Goal: Task Accomplishment & Management: Manage account settings

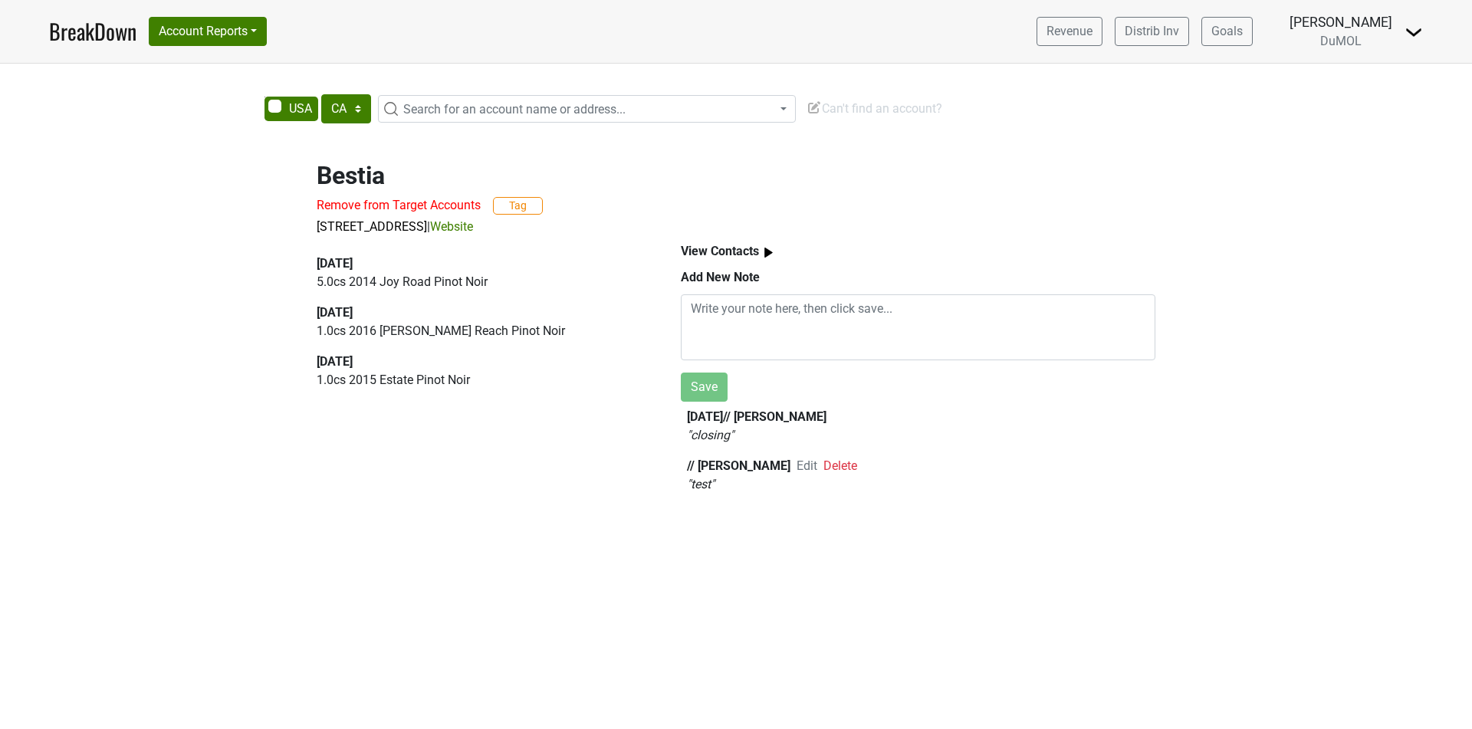
select select "CA"
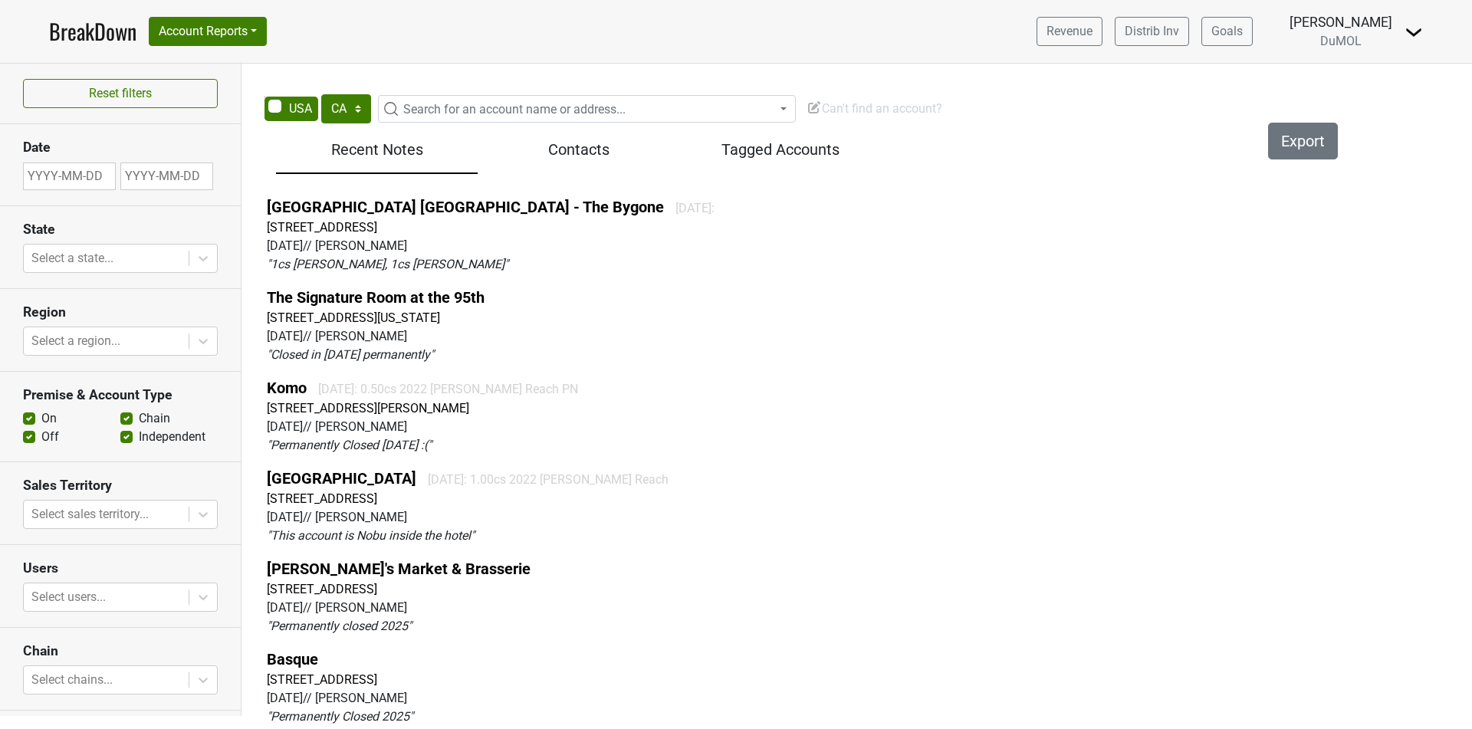
select select "CA"
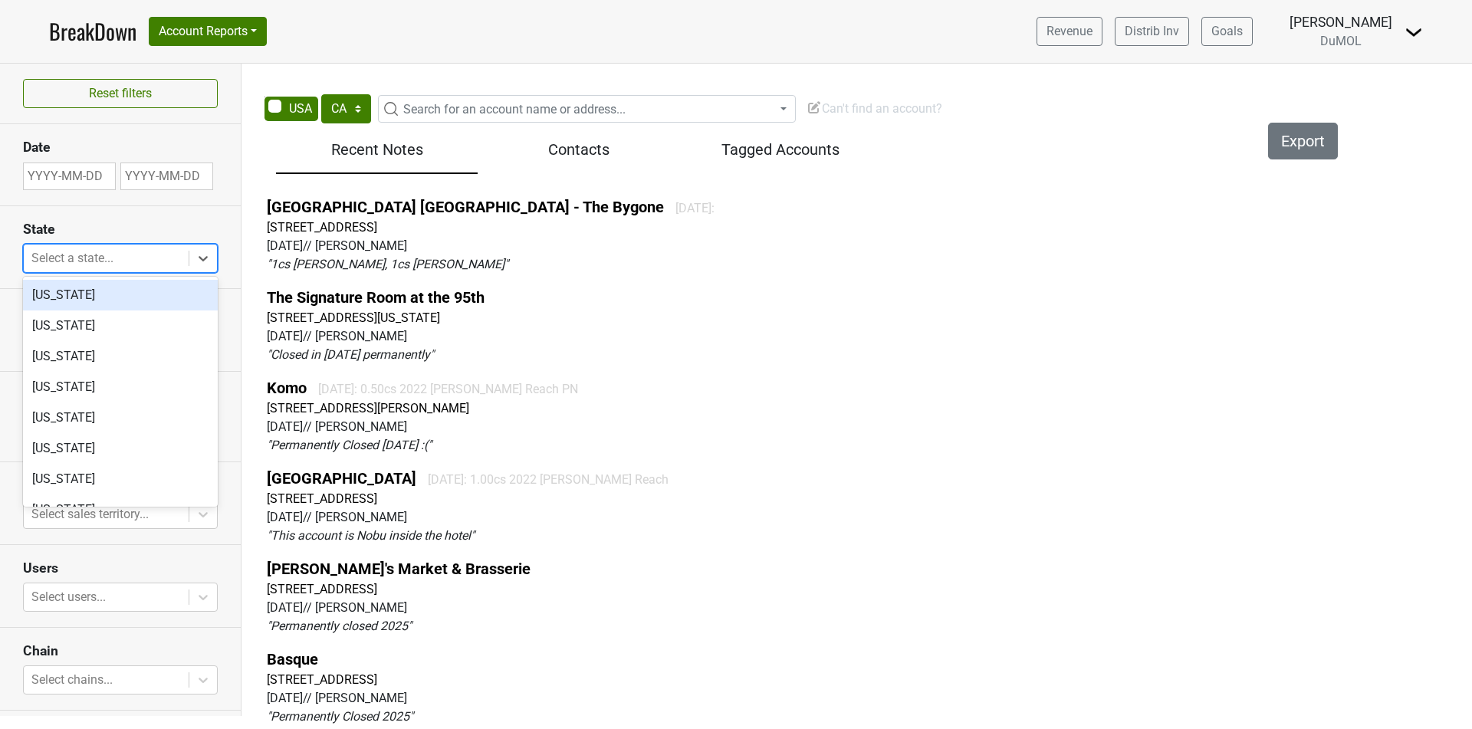
click at [152, 252] on div at bounding box center [105, 258] width 149 height 21
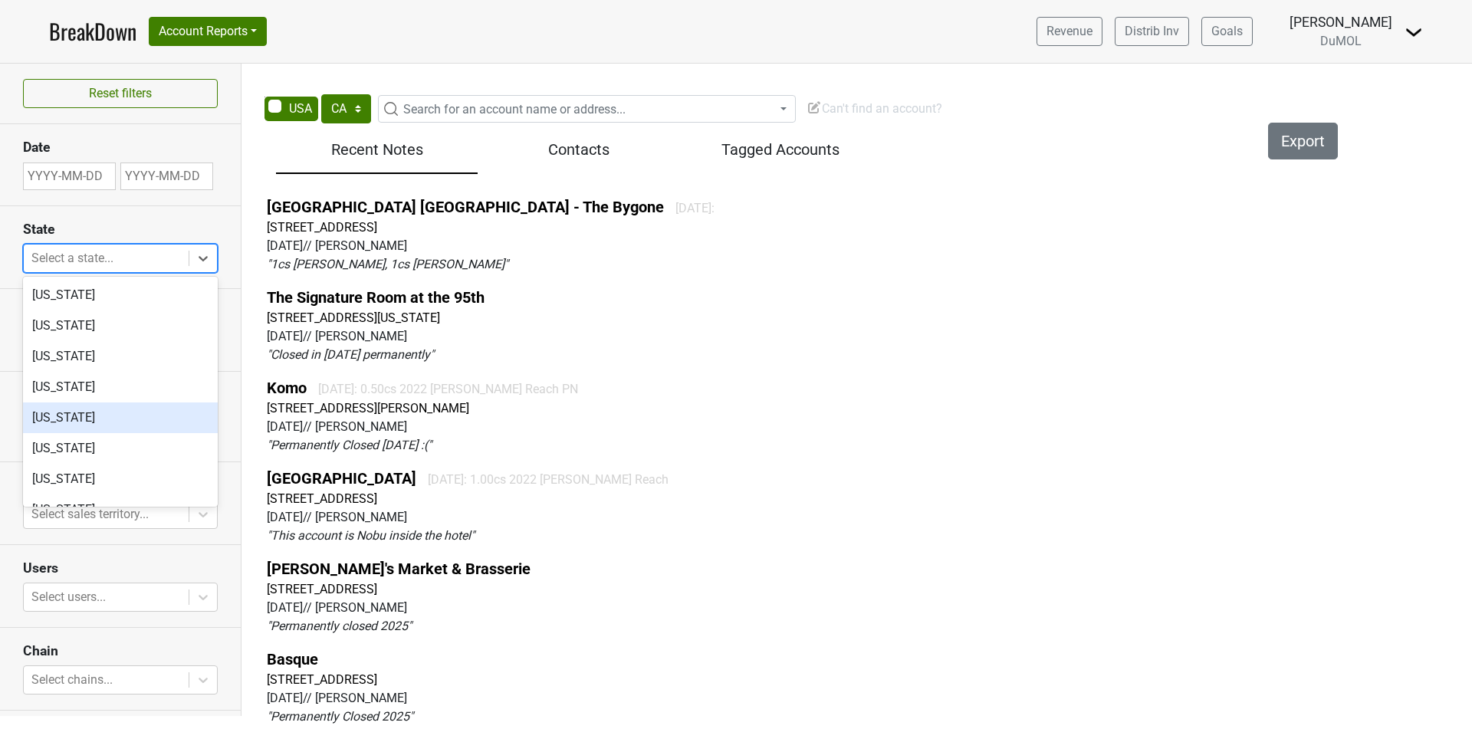
click at [162, 428] on div "California" at bounding box center [120, 417] width 195 height 31
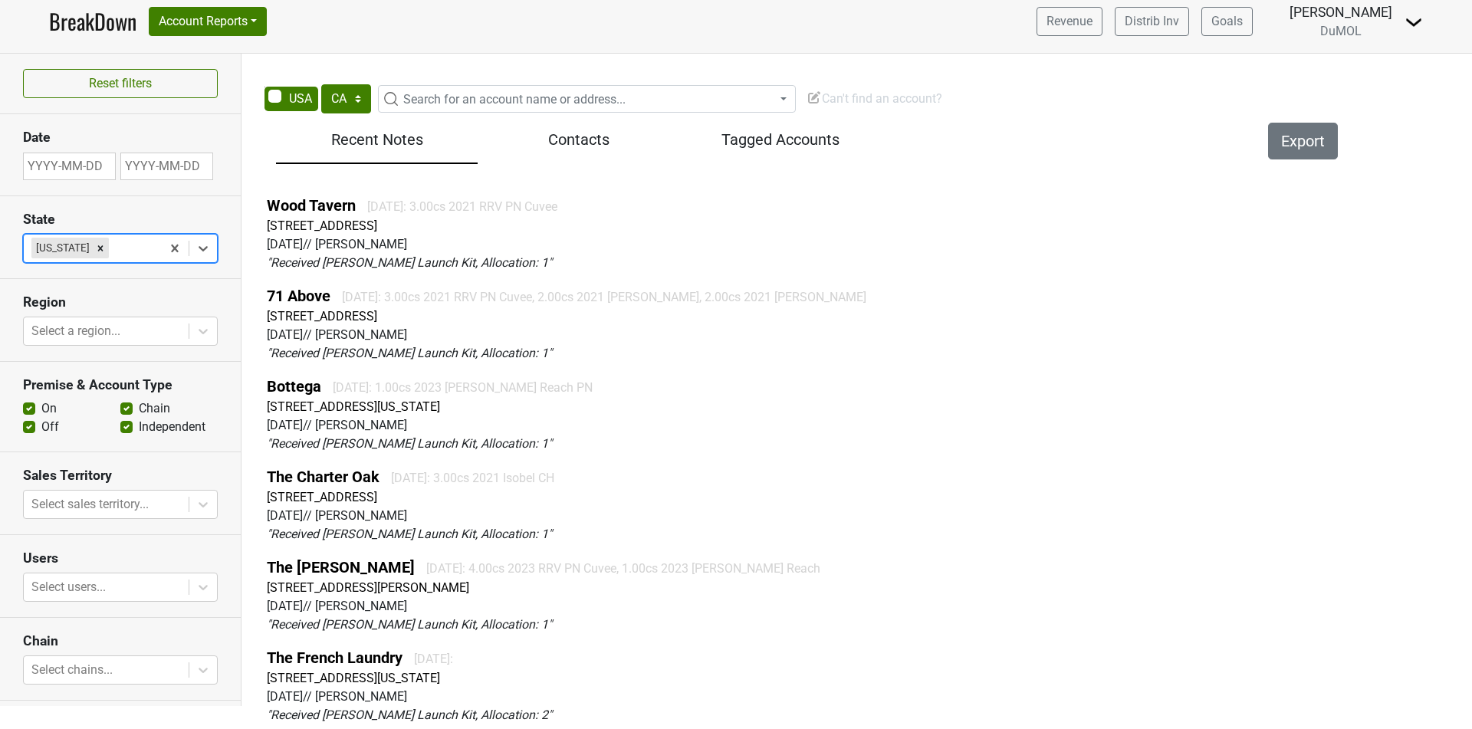
scroll to position [6832, 0]
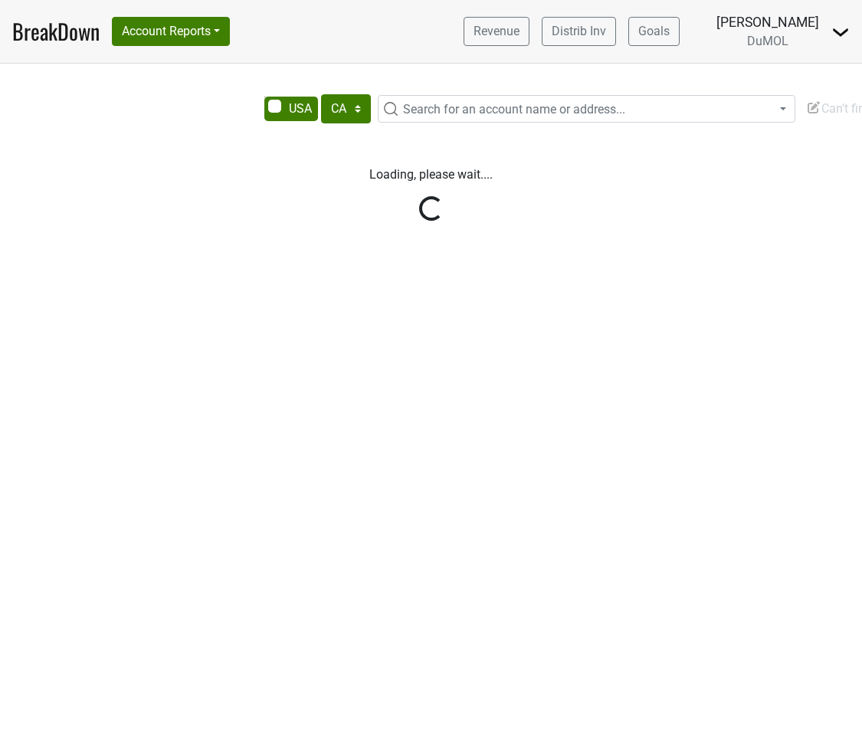
select select "CA"
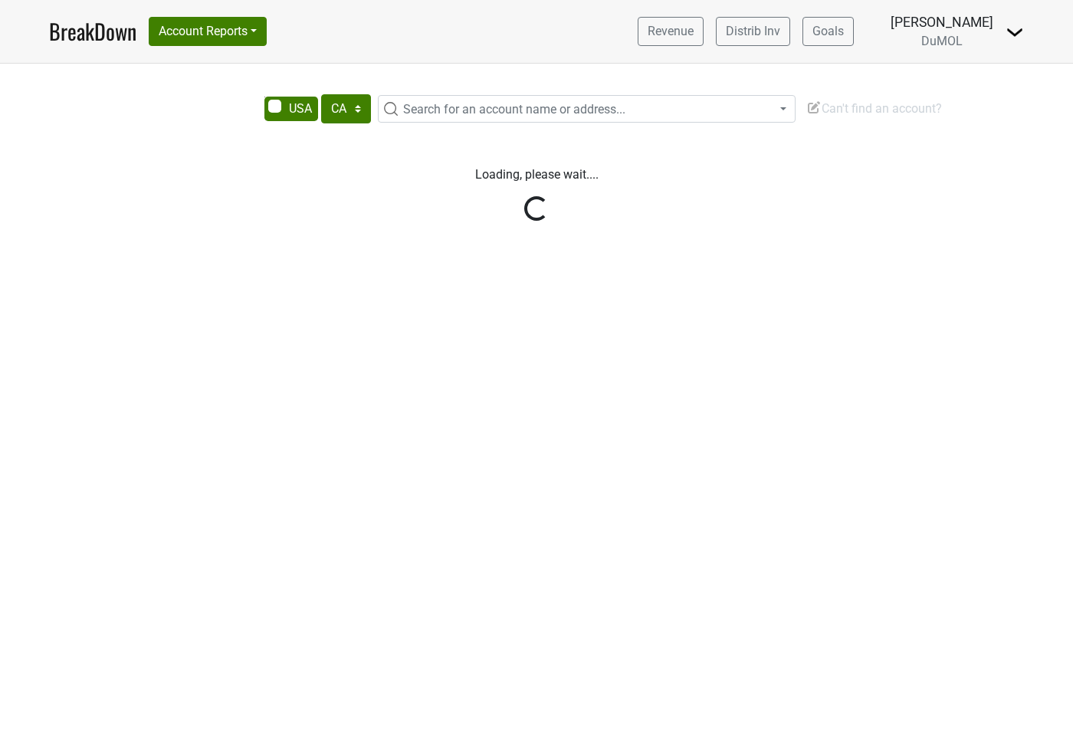
select select "CA"
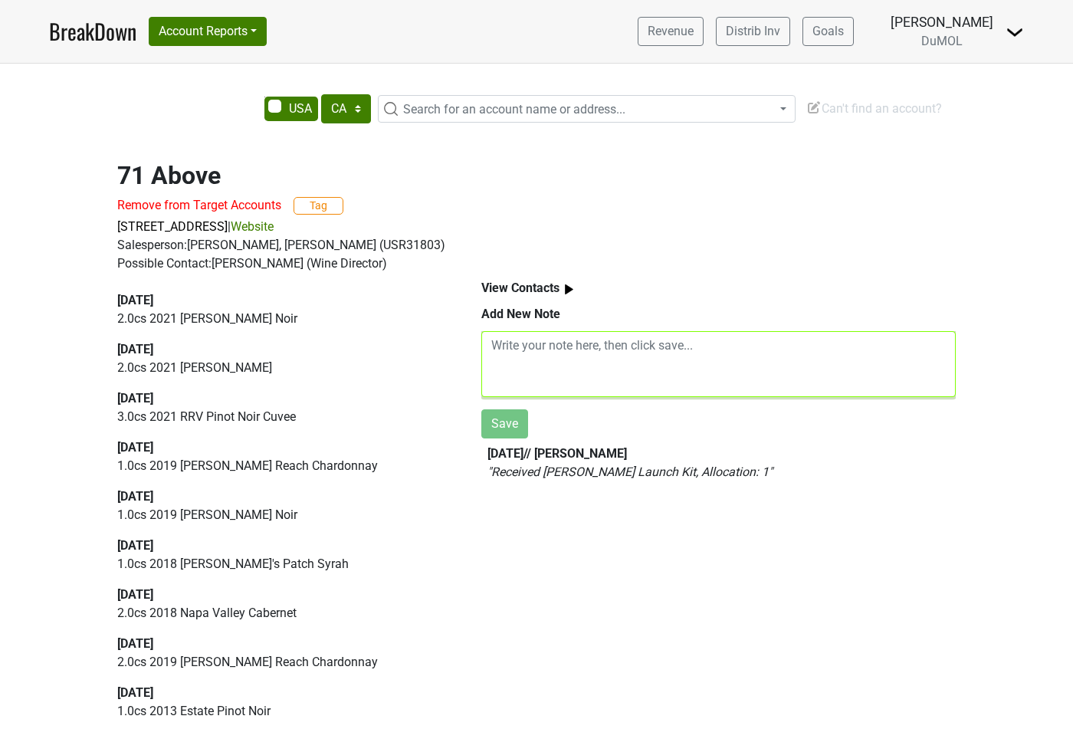
click at [826, 340] on textarea at bounding box center [718, 364] width 475 height 66
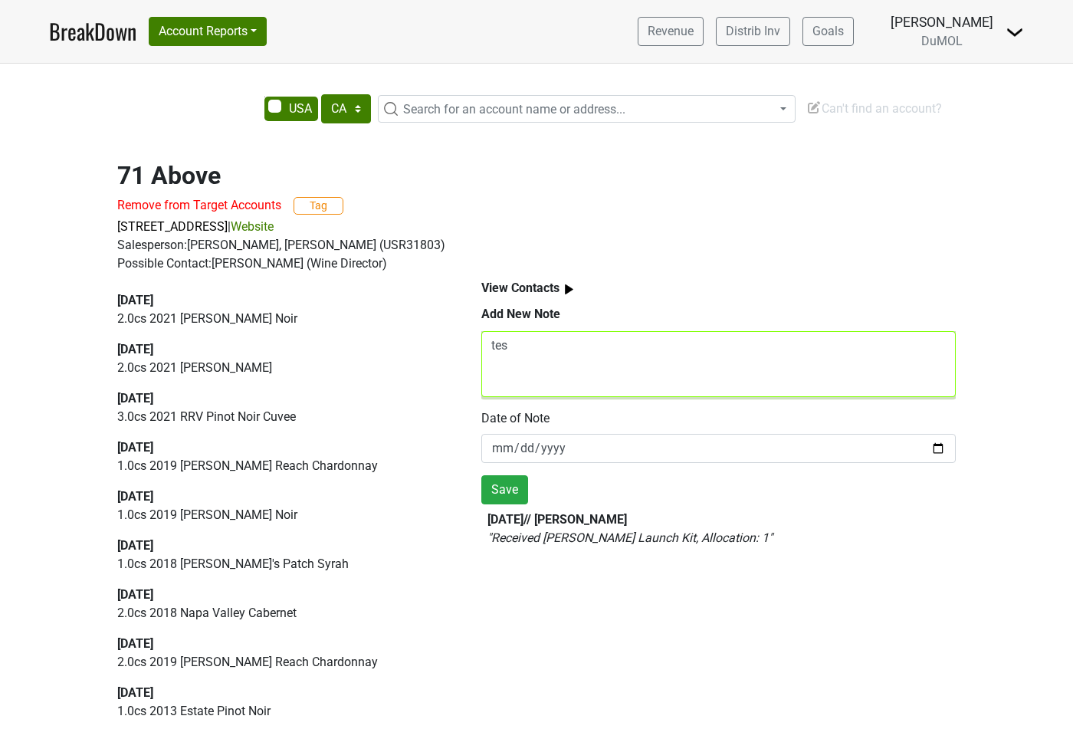
type textarea "tes"
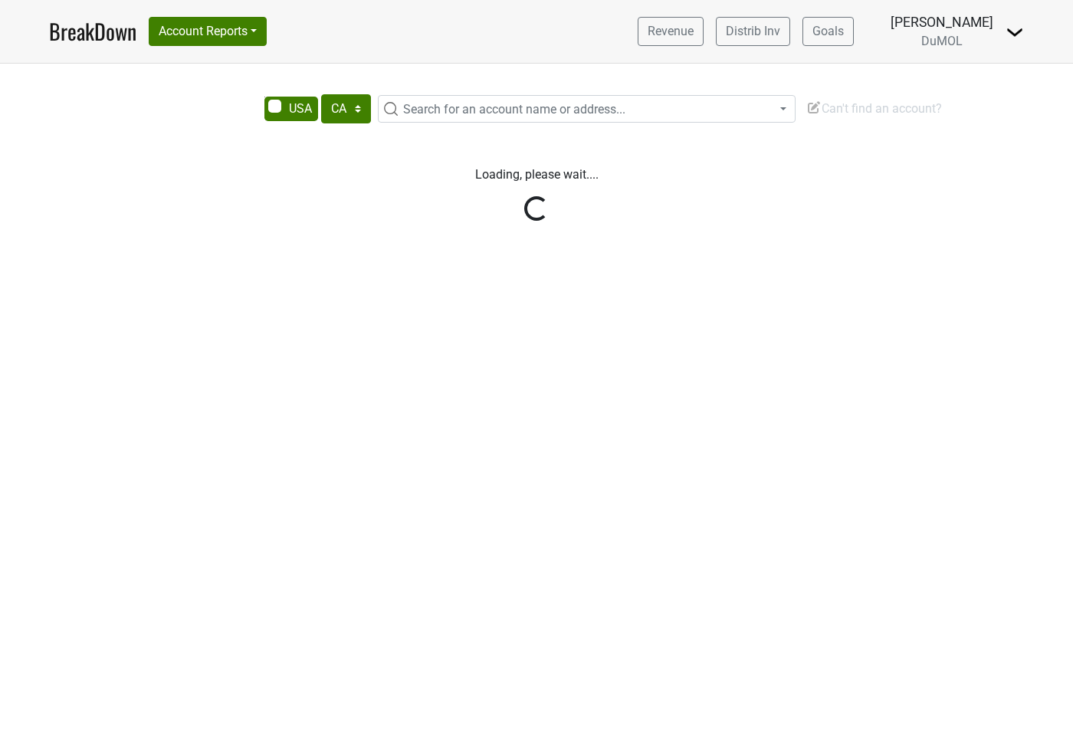
select select "CA"
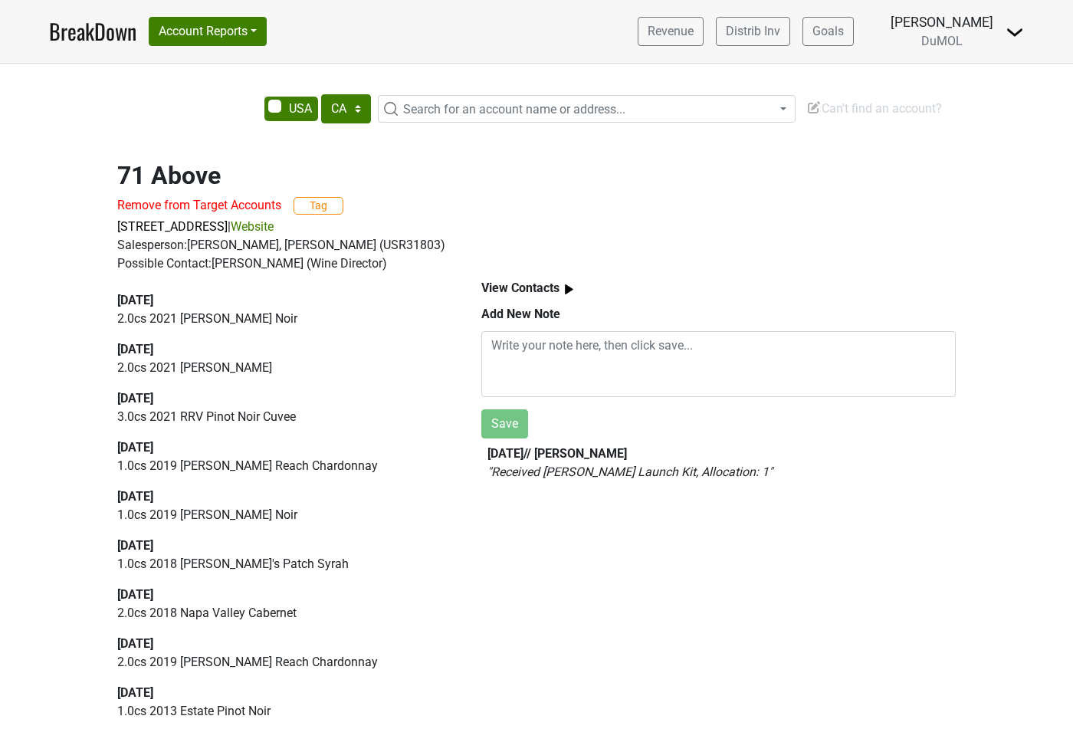
select select "CA"
click at [713, 366] on textarea at bounding box center [718, 364] width 475 height 66
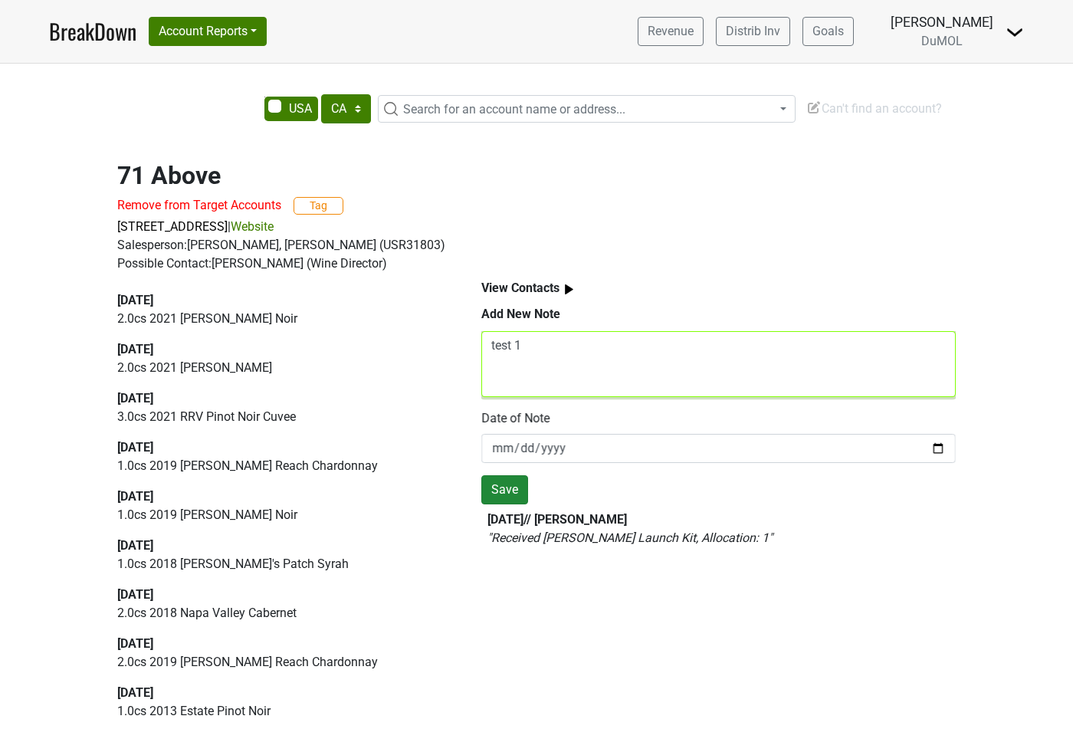
type textarea "test 1"
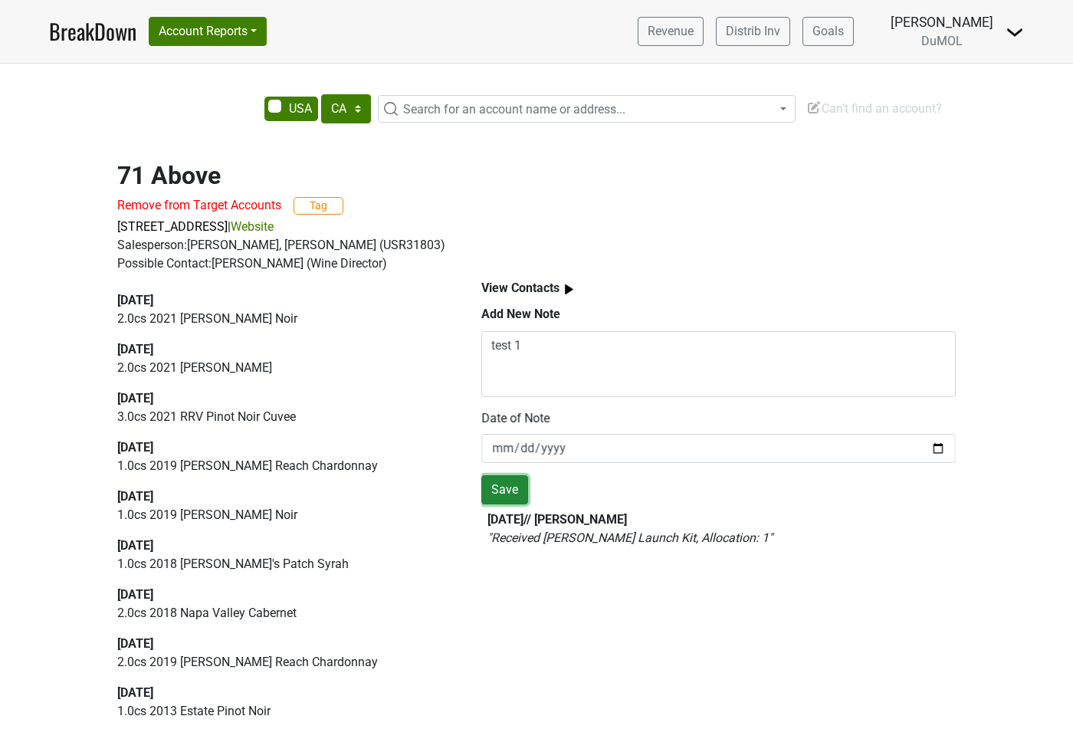
click at [505, 481] on button "Save" at bounding box center [504, 489] width 47 height 29
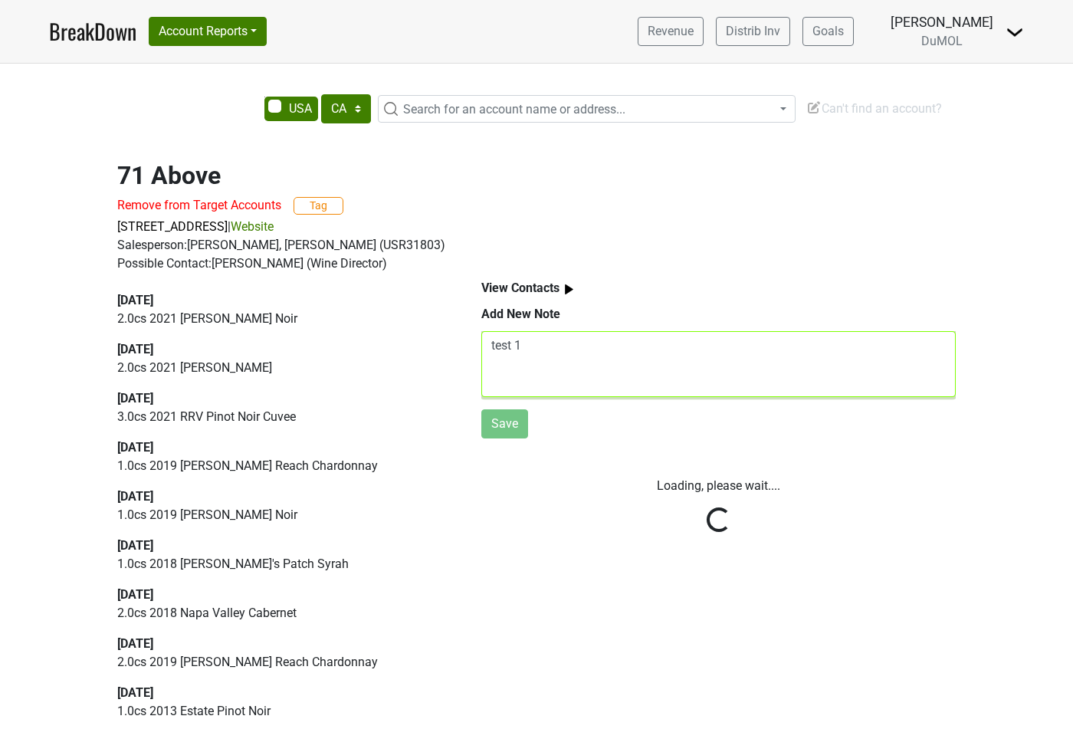
click at [680, 366] on textarea "test 1" at bounding box center [718, 364] width 475 height 66
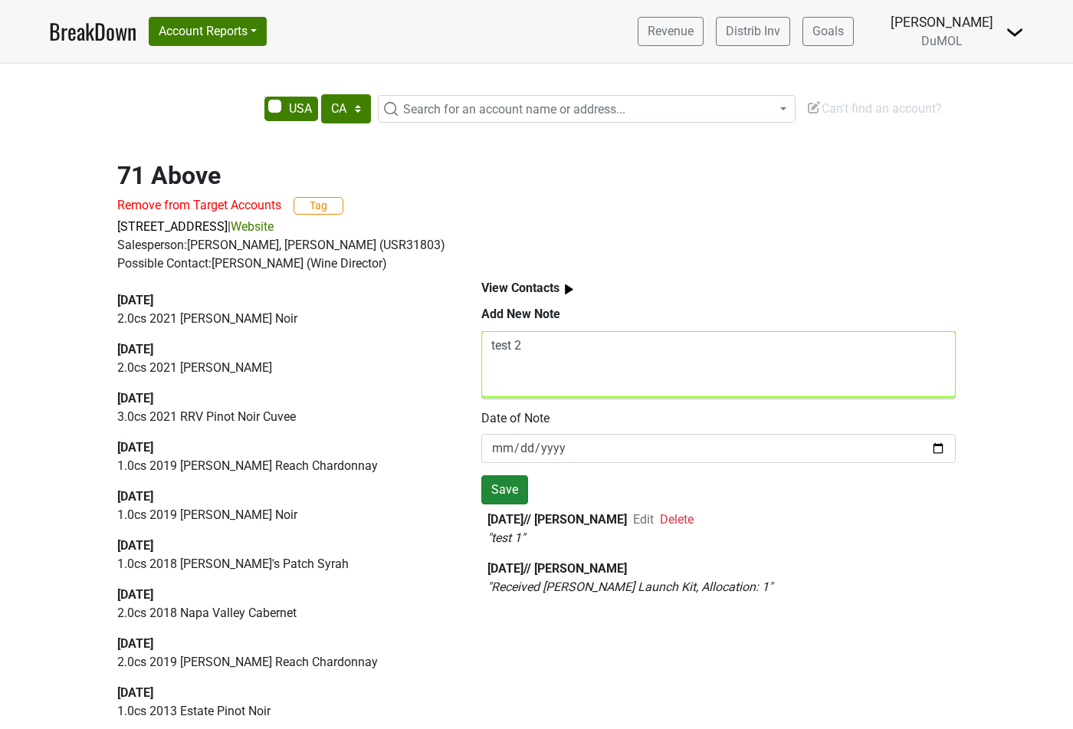
type textarea "test 2"
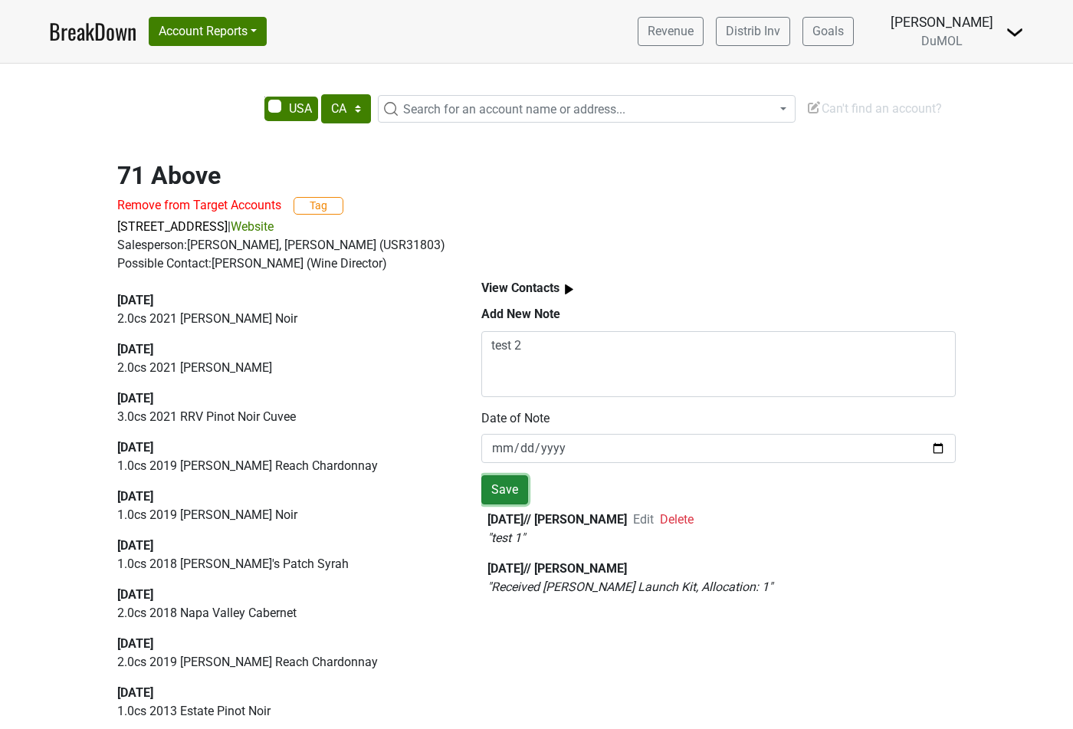
click at [513, 480] on button "Save" at bounding box center [504, 489] width 47 height 29
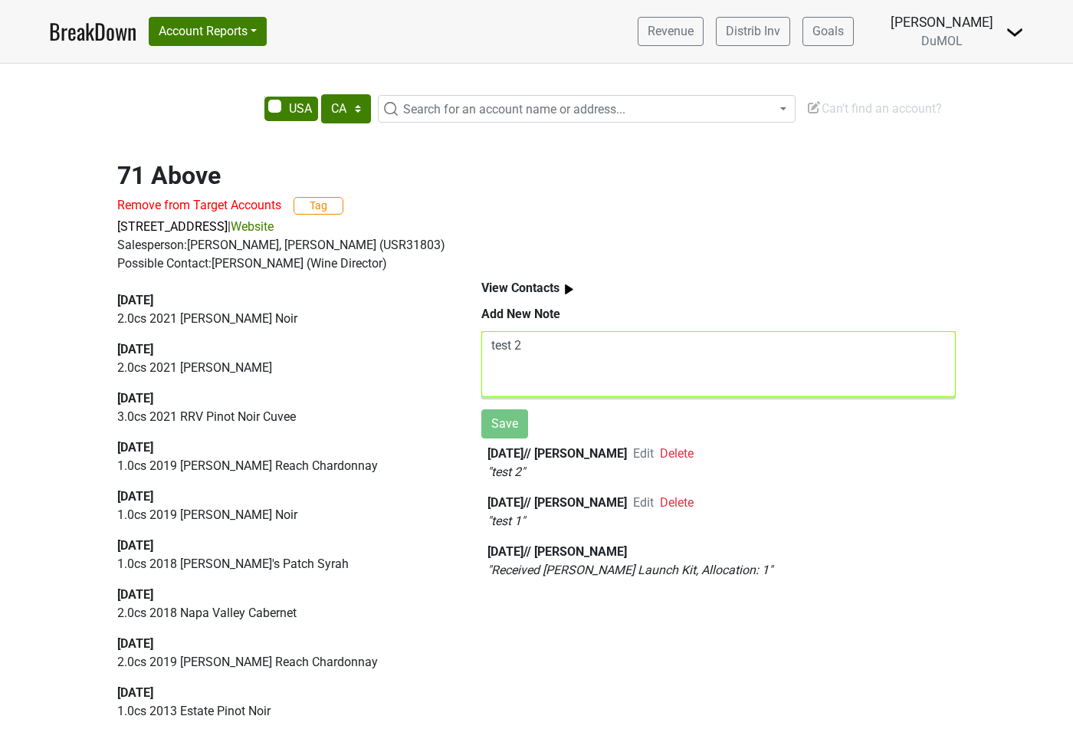
click at [671, 370] on textarea "test 2" at bounding box center [718, 364] width 475 height 66
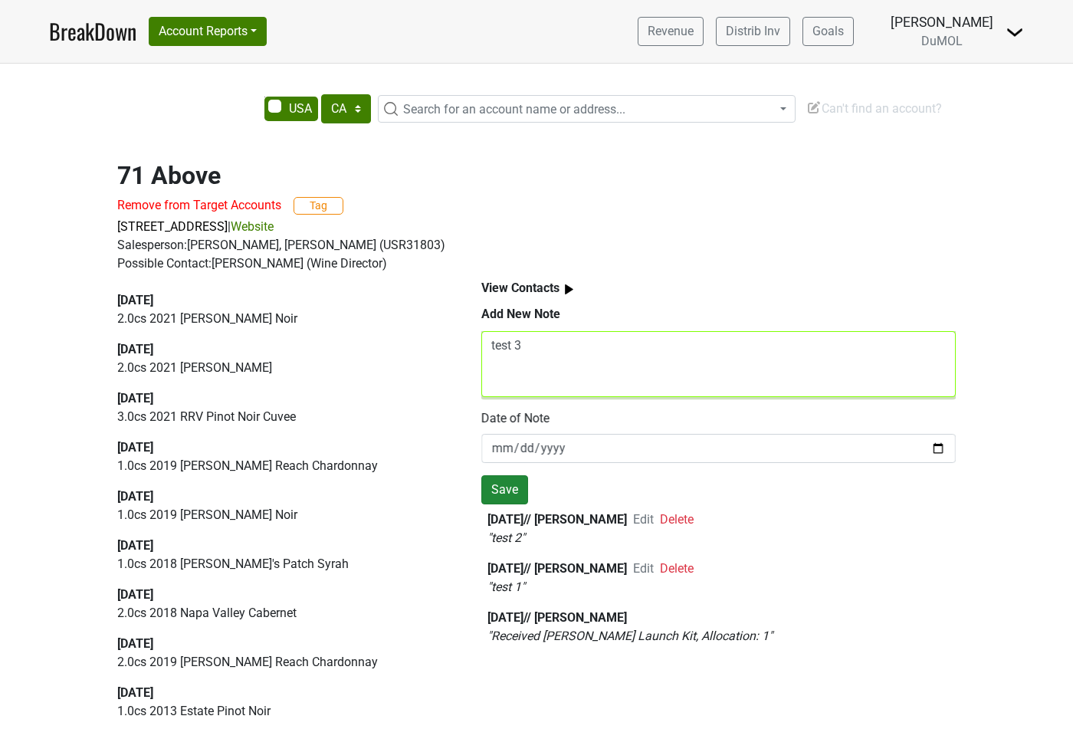
type textarea "test 3"
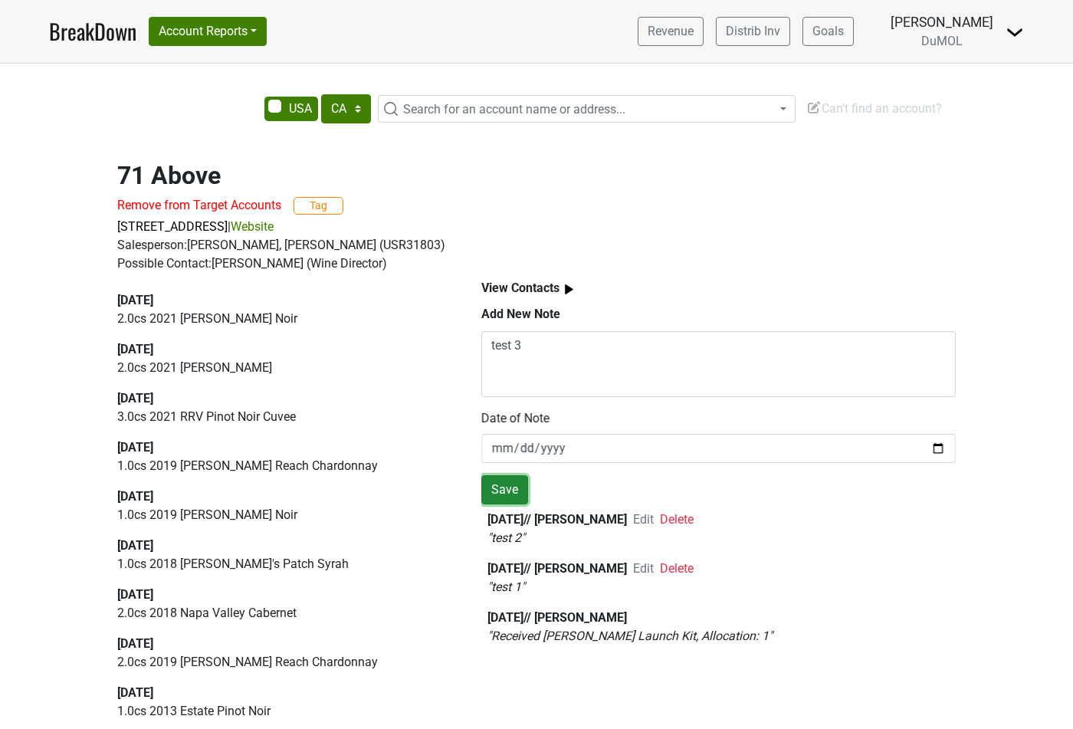
click at [520, 487] on button "Save" at bounding box center [504, 489] width 47 height 29
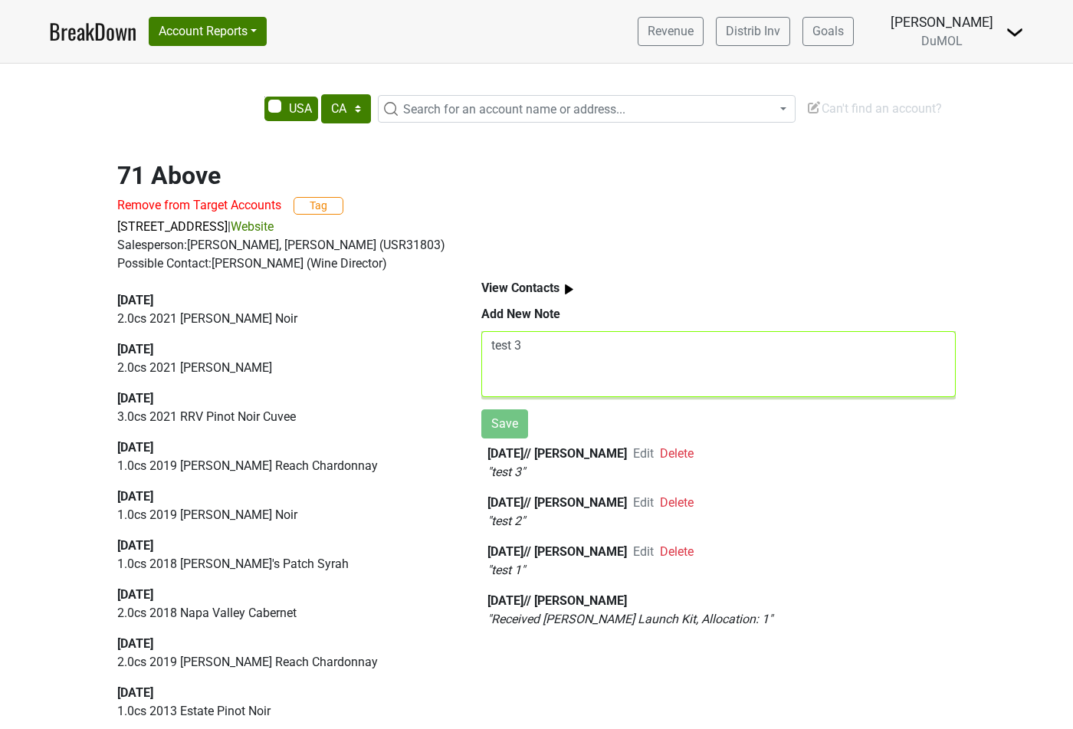
click at [657, 372] on textarea "test 3" at bounding box center [718, 364] width 475 height 66
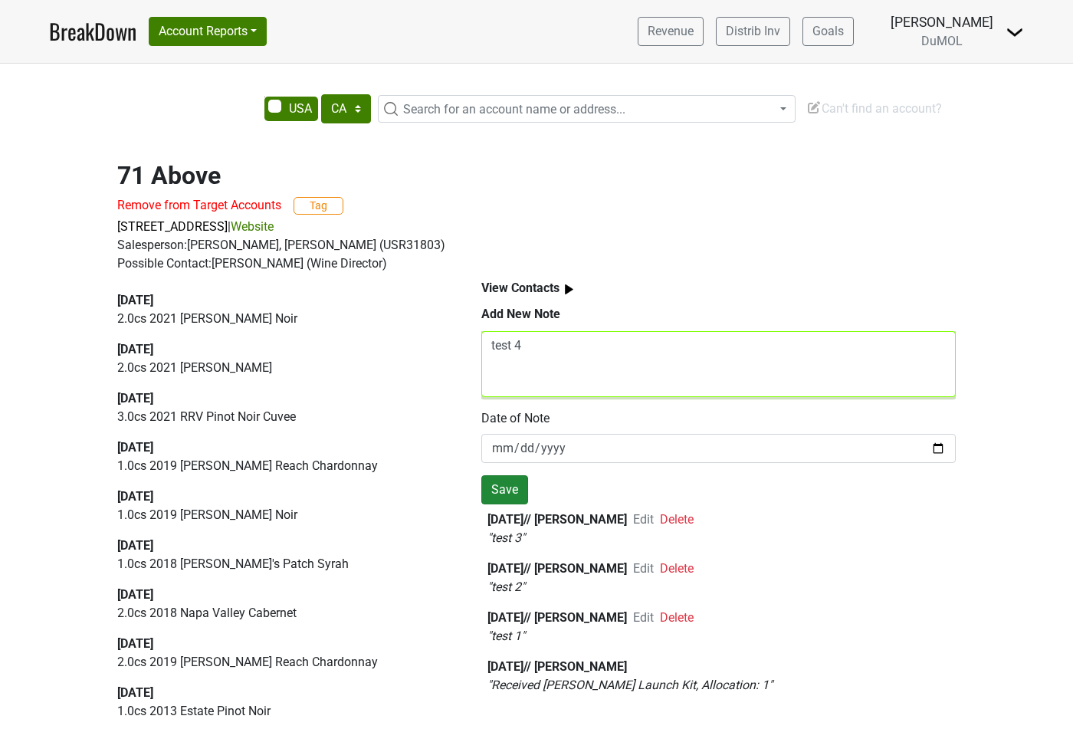
type textarea "test 4"
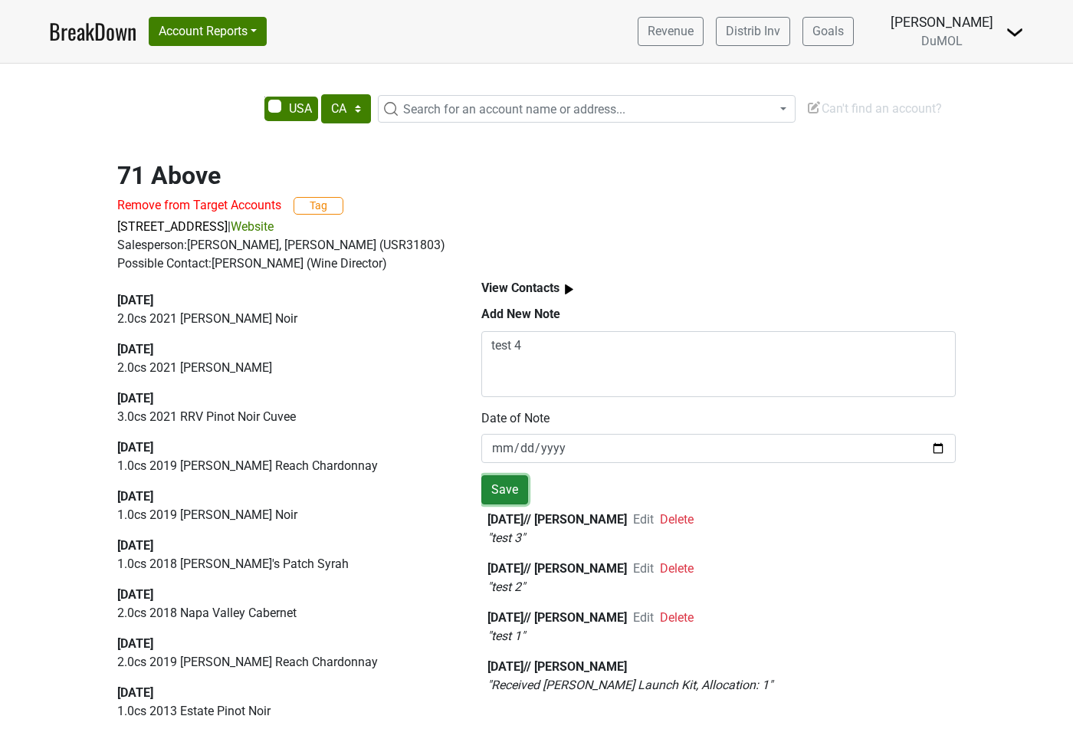
click at [499, 491] on button "Save" at bounding box center [504, 489] width 47 height 29
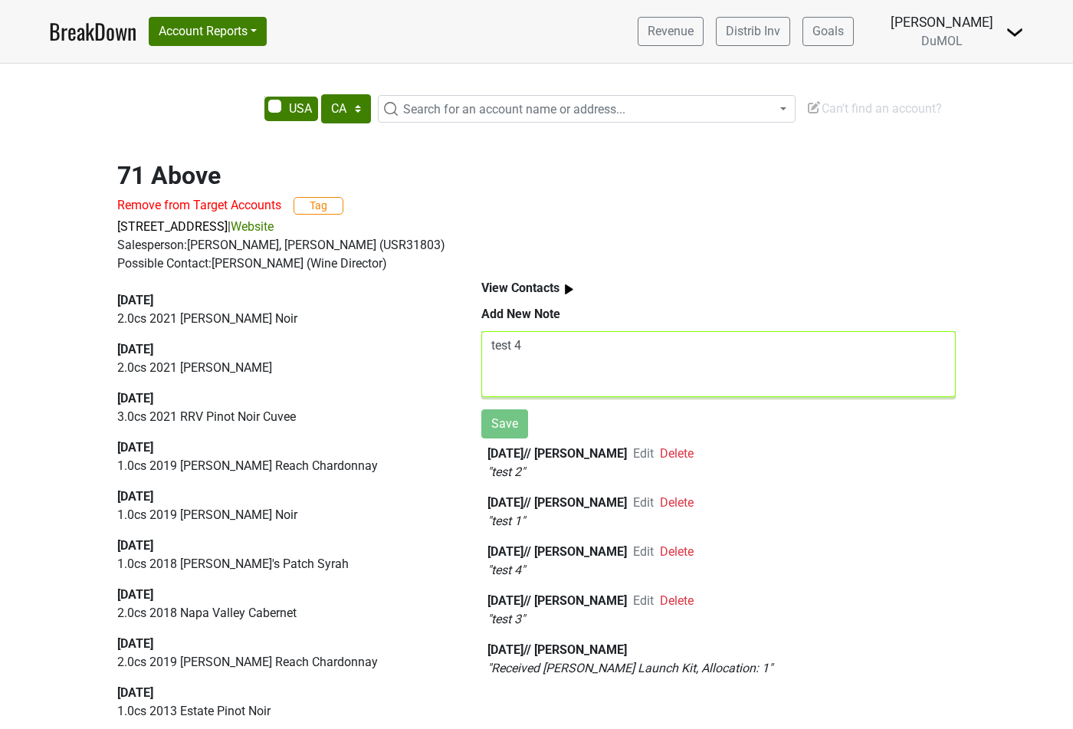
click at [644, 362] on textarea "test 4" at bounding box center [718, 364] width 475 height 66
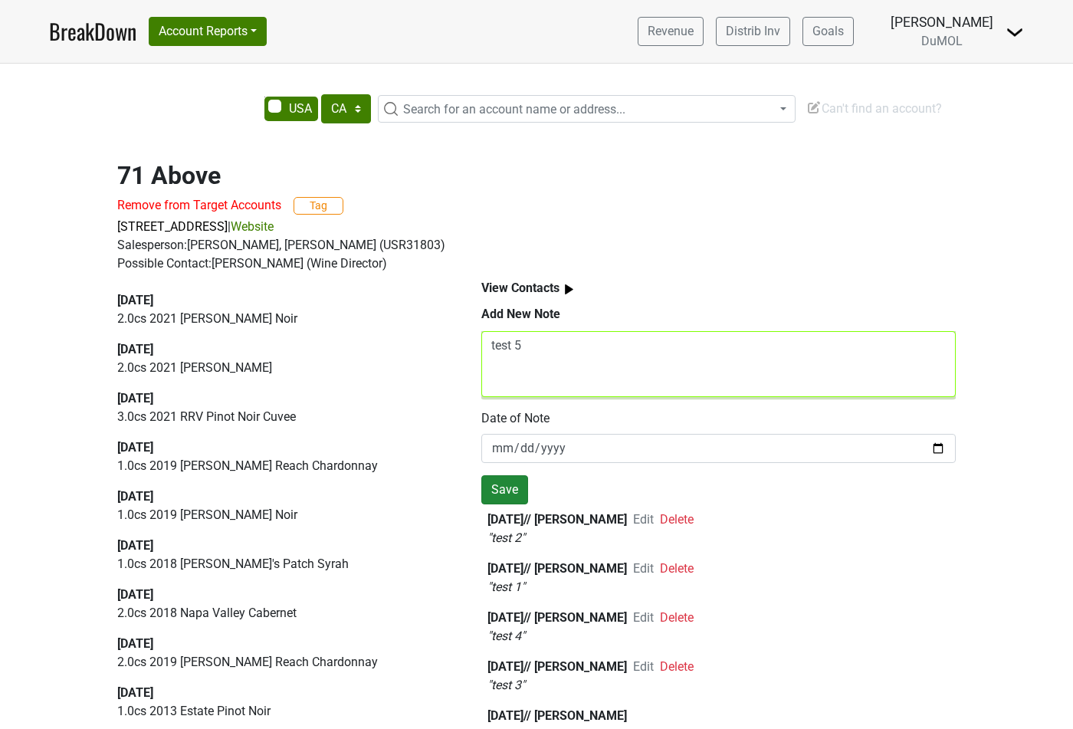
type textarea "test 5"
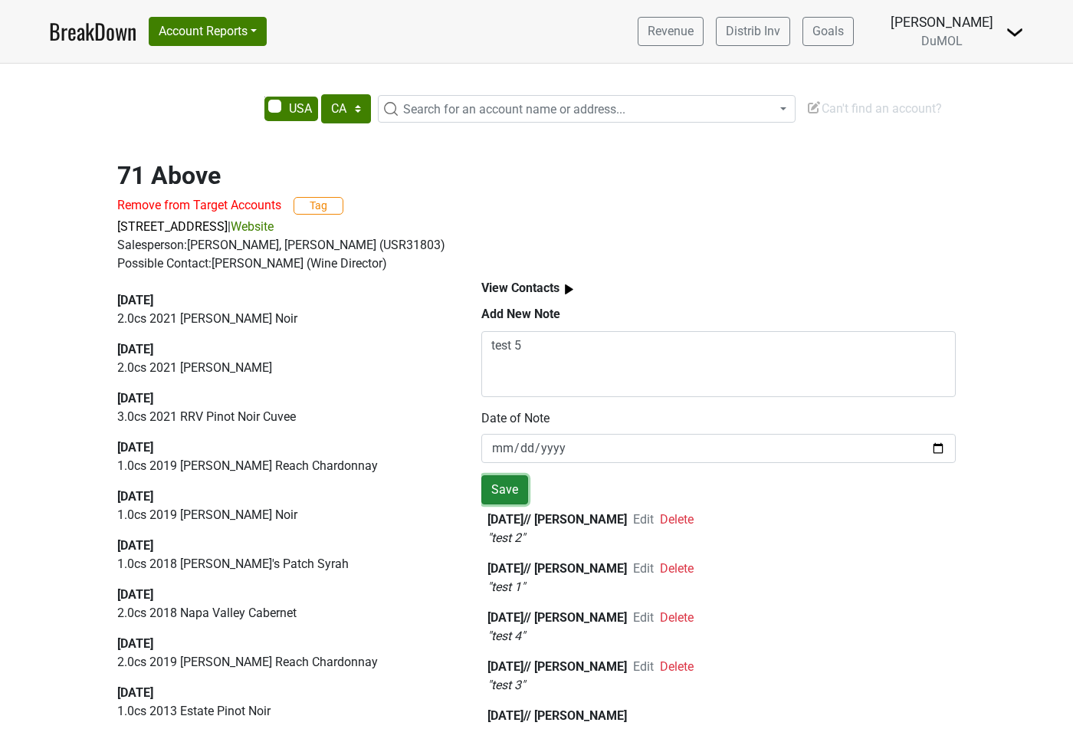
click at [521, 485] on button "Save" at bounding box center [504, 489] width 47 height 29
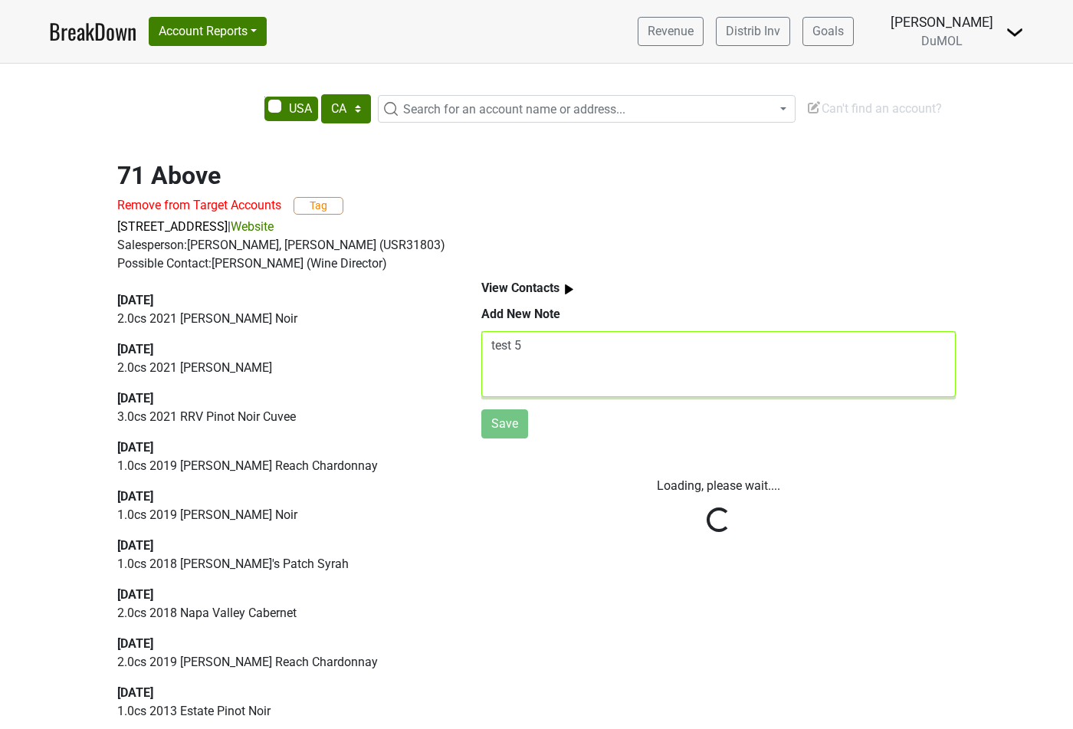
click at [642, 379] on textarea "test 5" at bounding box center [718, 364] width 475 height 66
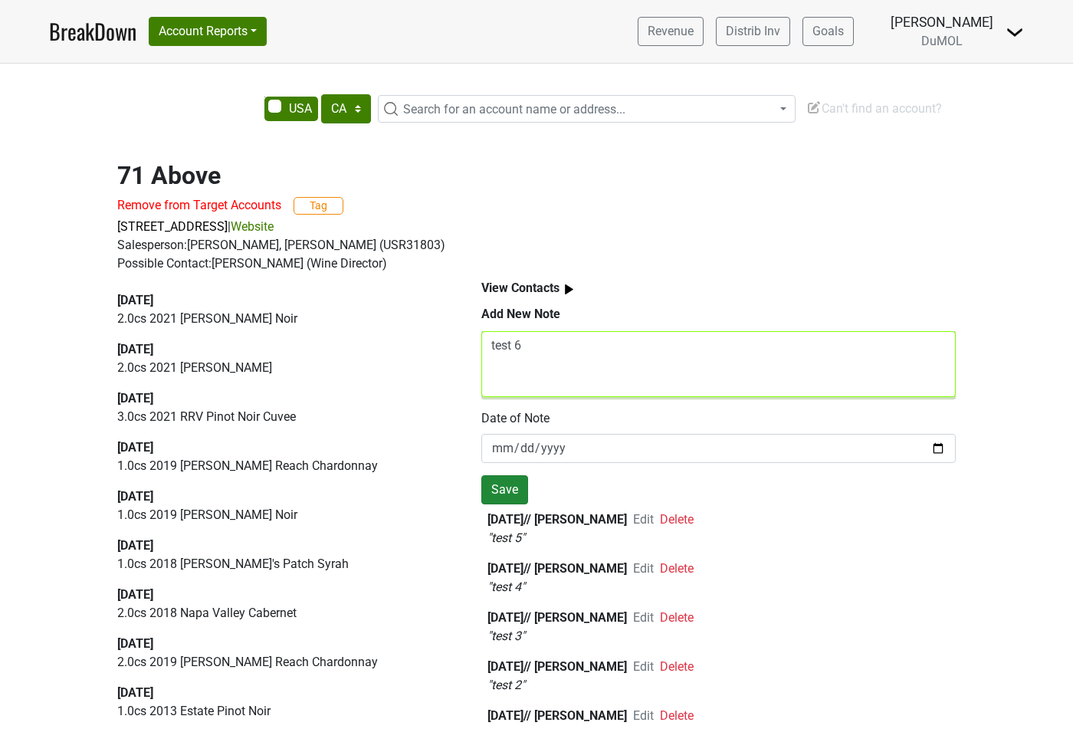
type textarea "test 6"
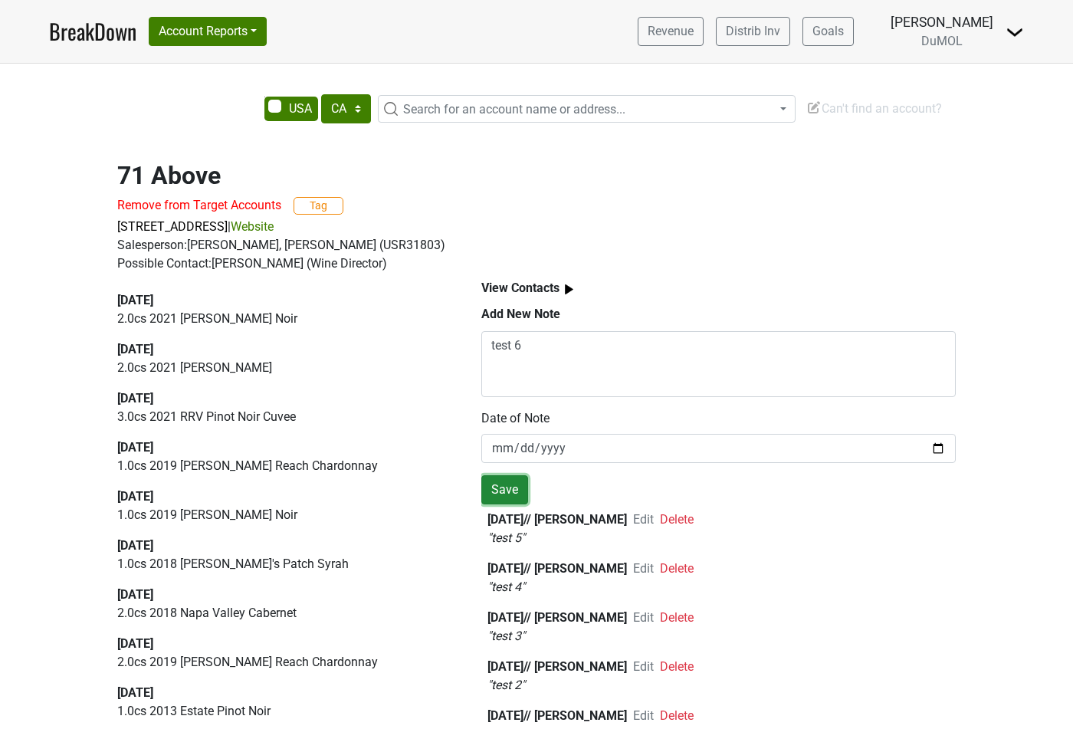
click at [517, 485] on button "Save" at bounding box center [504, 489] width 47 height 29
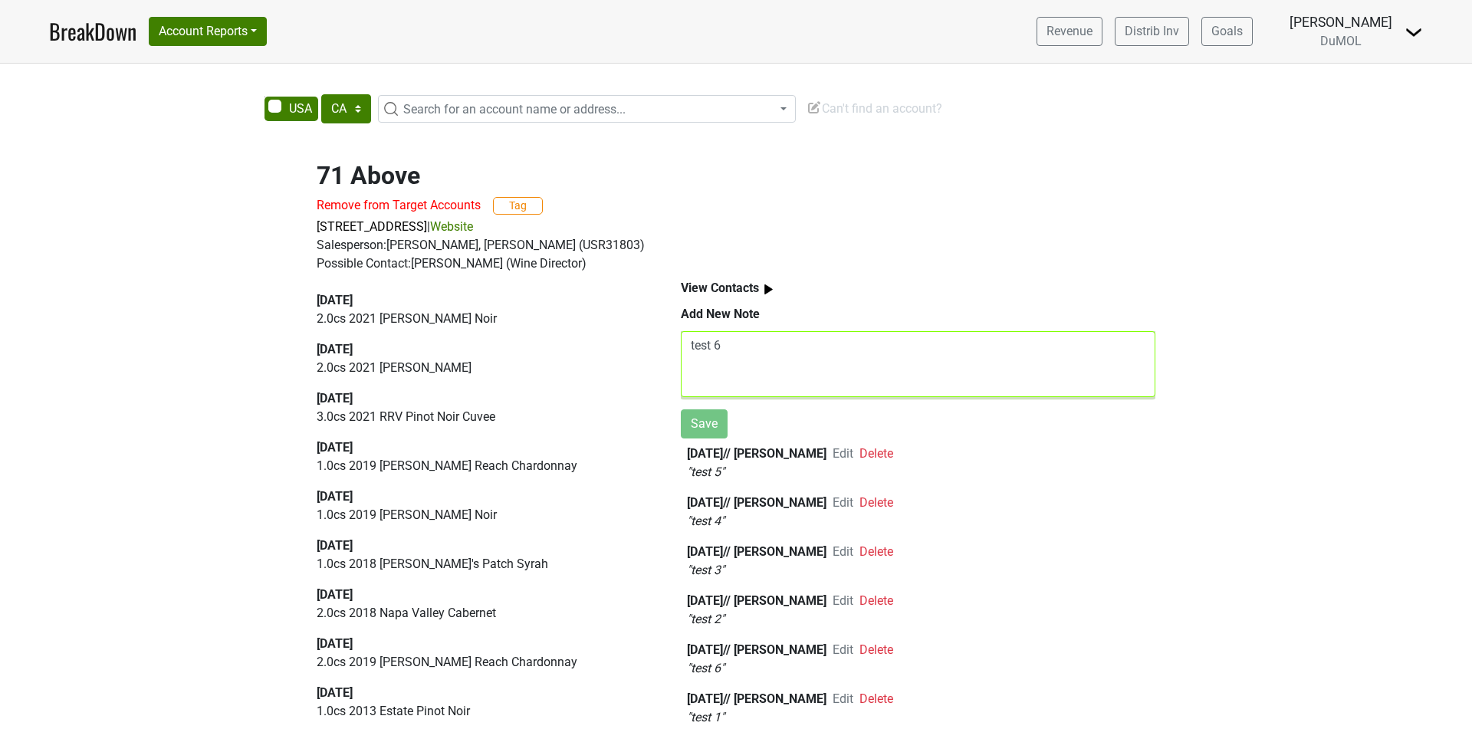
click at [817, 353] on textarea "test 6" at bounding box center [918, 364] width 475 height 66
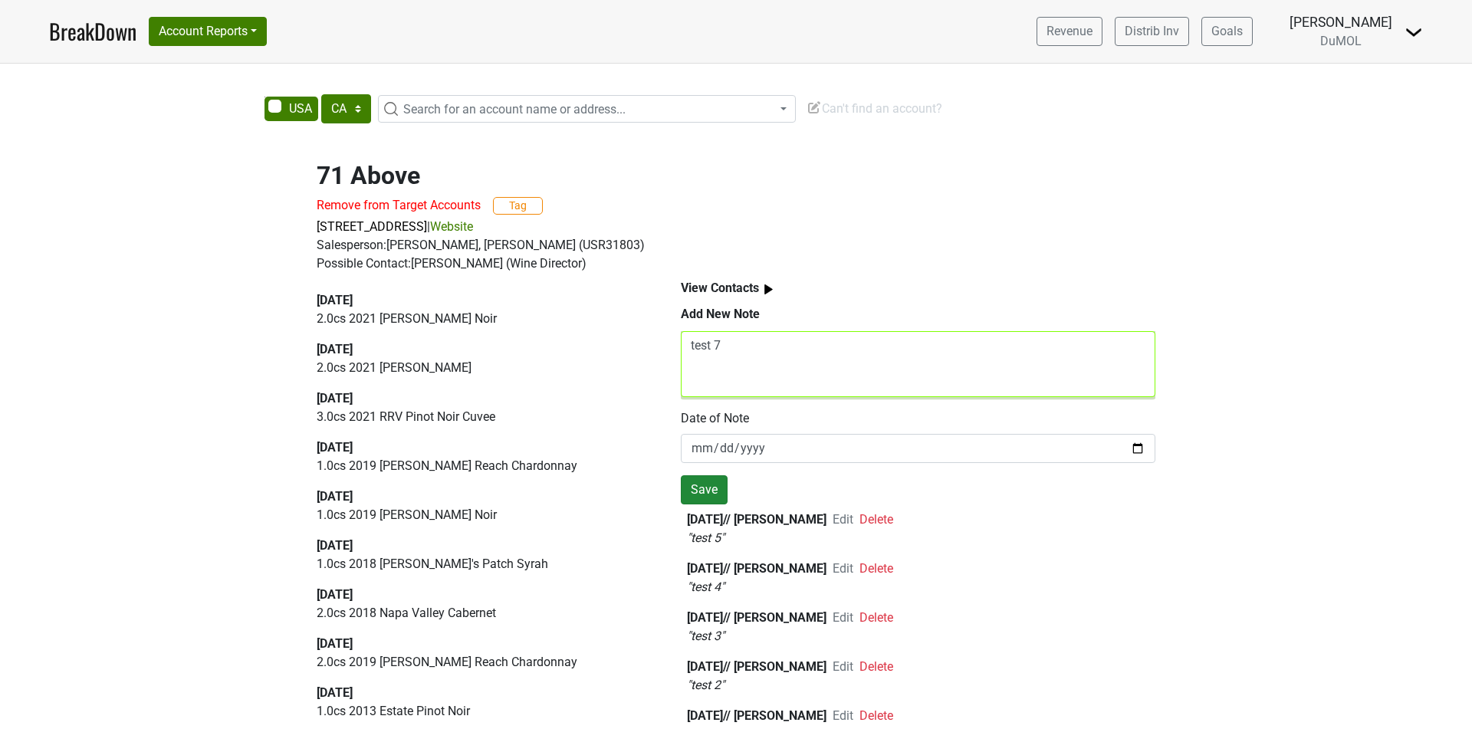
type textarea "test 7"
click at [710, 488] on button "Save" at bounding box center [704, 489] width 47 height 29
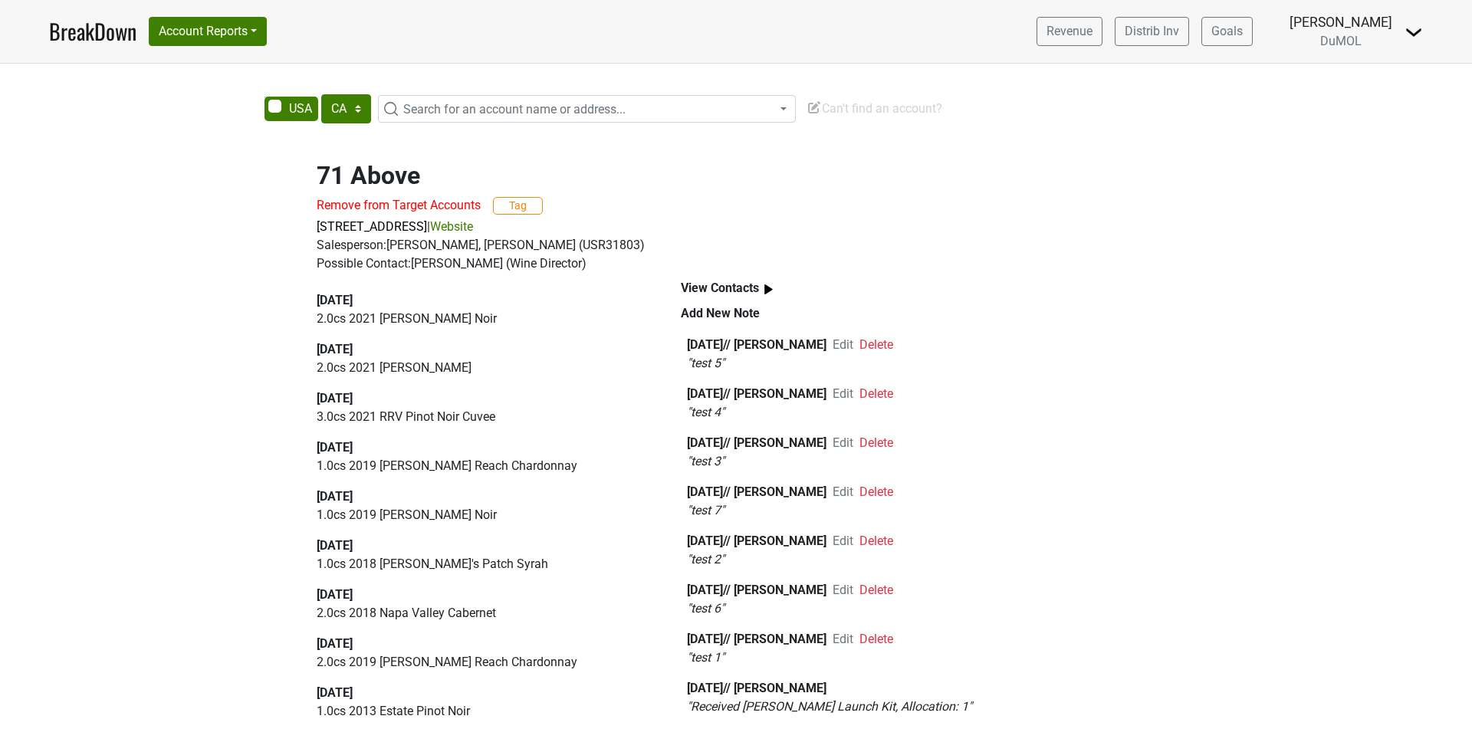
scroll to position [5, 0]
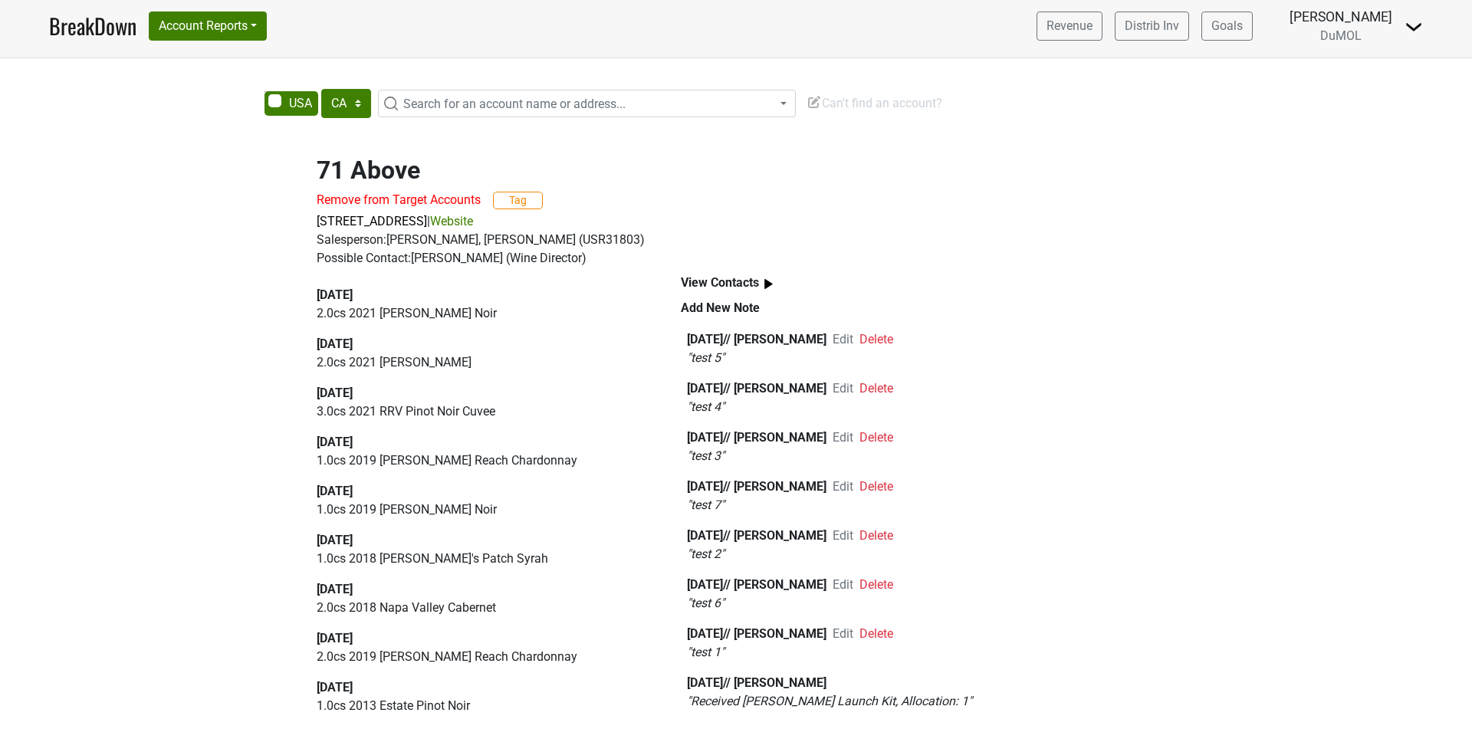
click at [853, 634] on span "Edit" at bounding box center [843, 633] width 21 height 15
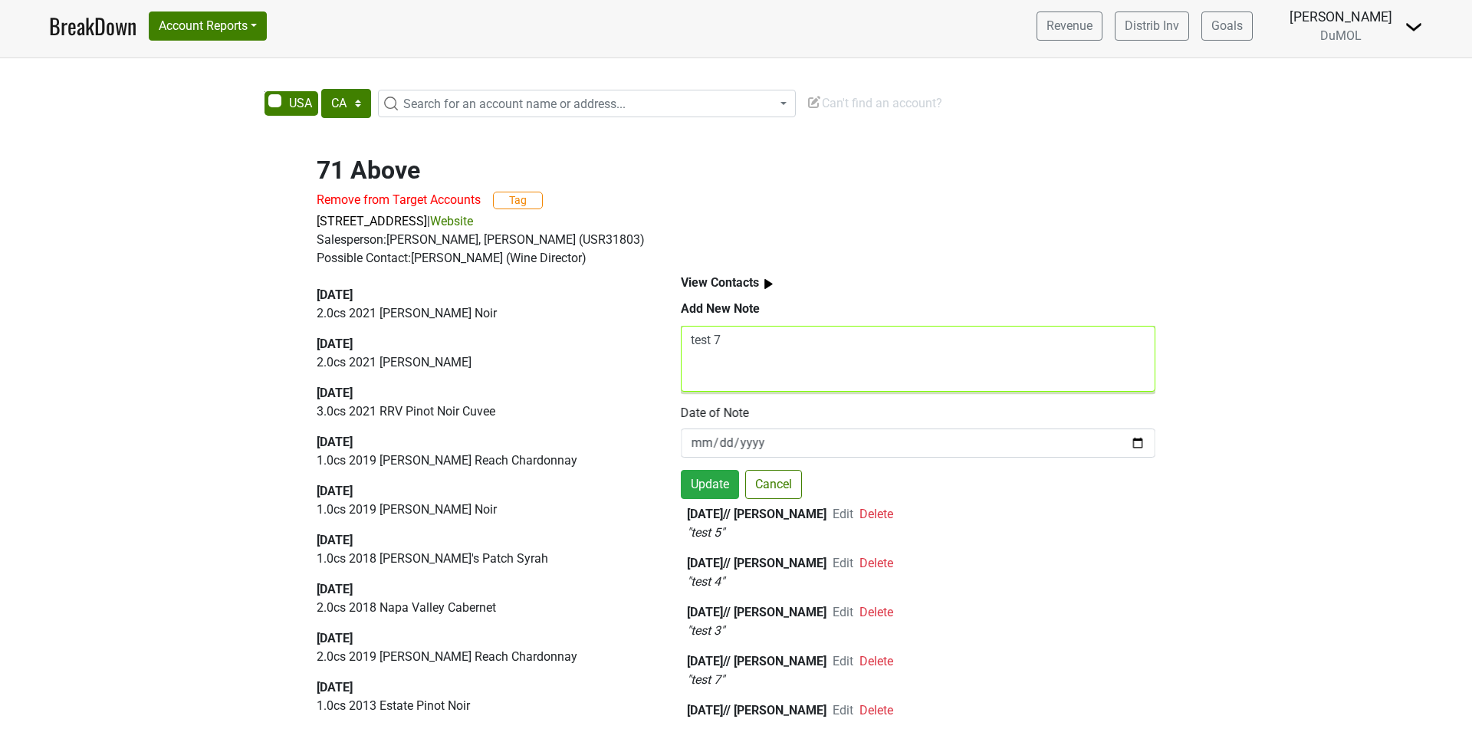
scroll to position [0, 0]
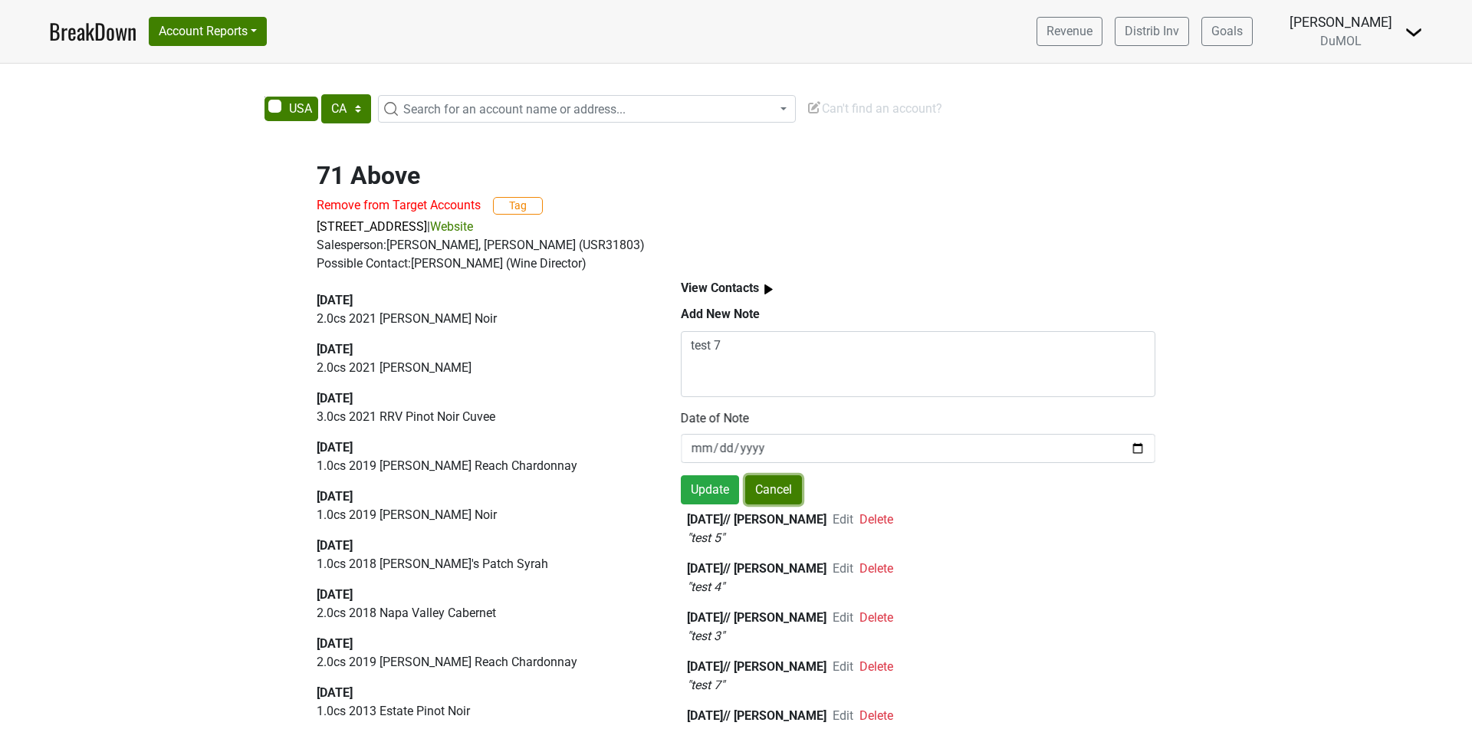
click at [793, 487] on button "Cancel" at bounding box center [773, 489] width 57 height 29
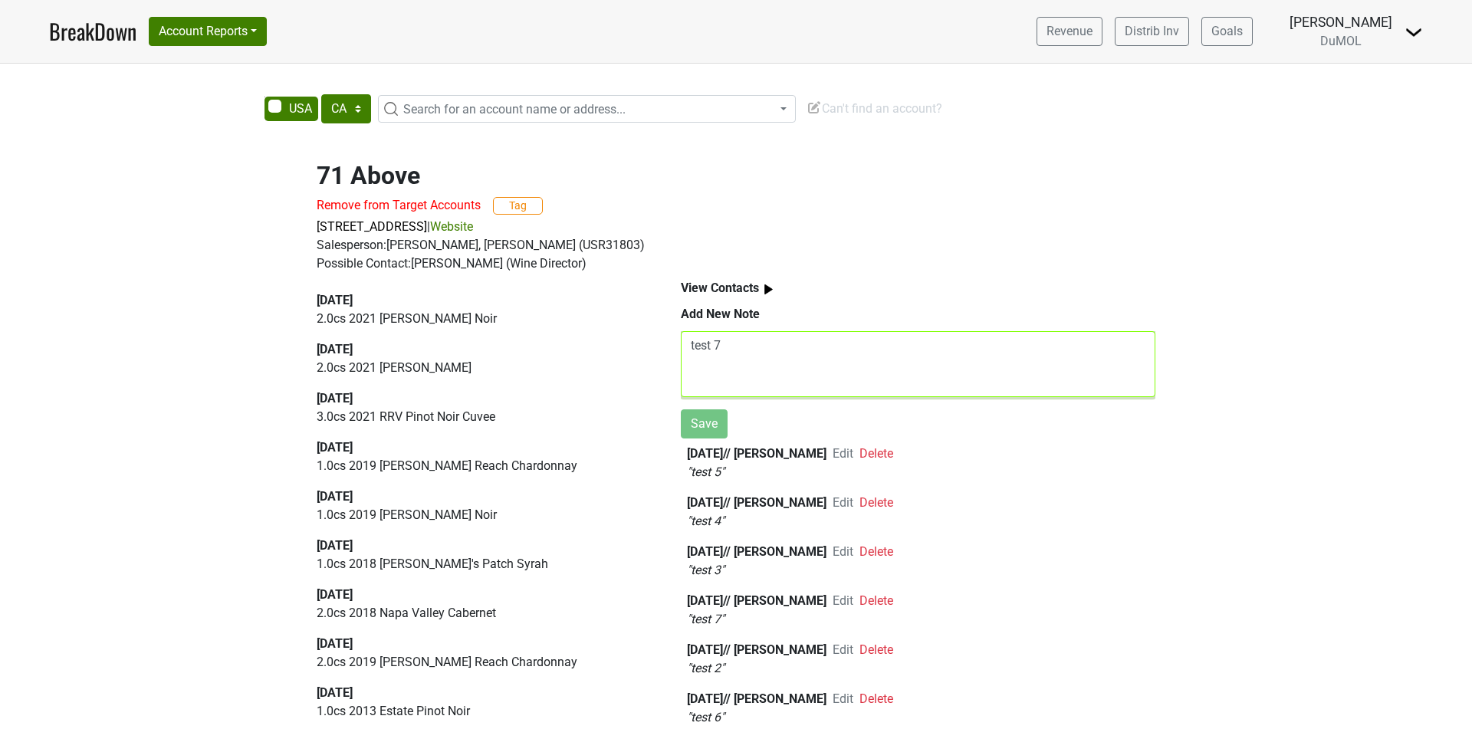
click at [889, 386] on textarea "test 7" at bounding box center [918, 364] width 475 height 66
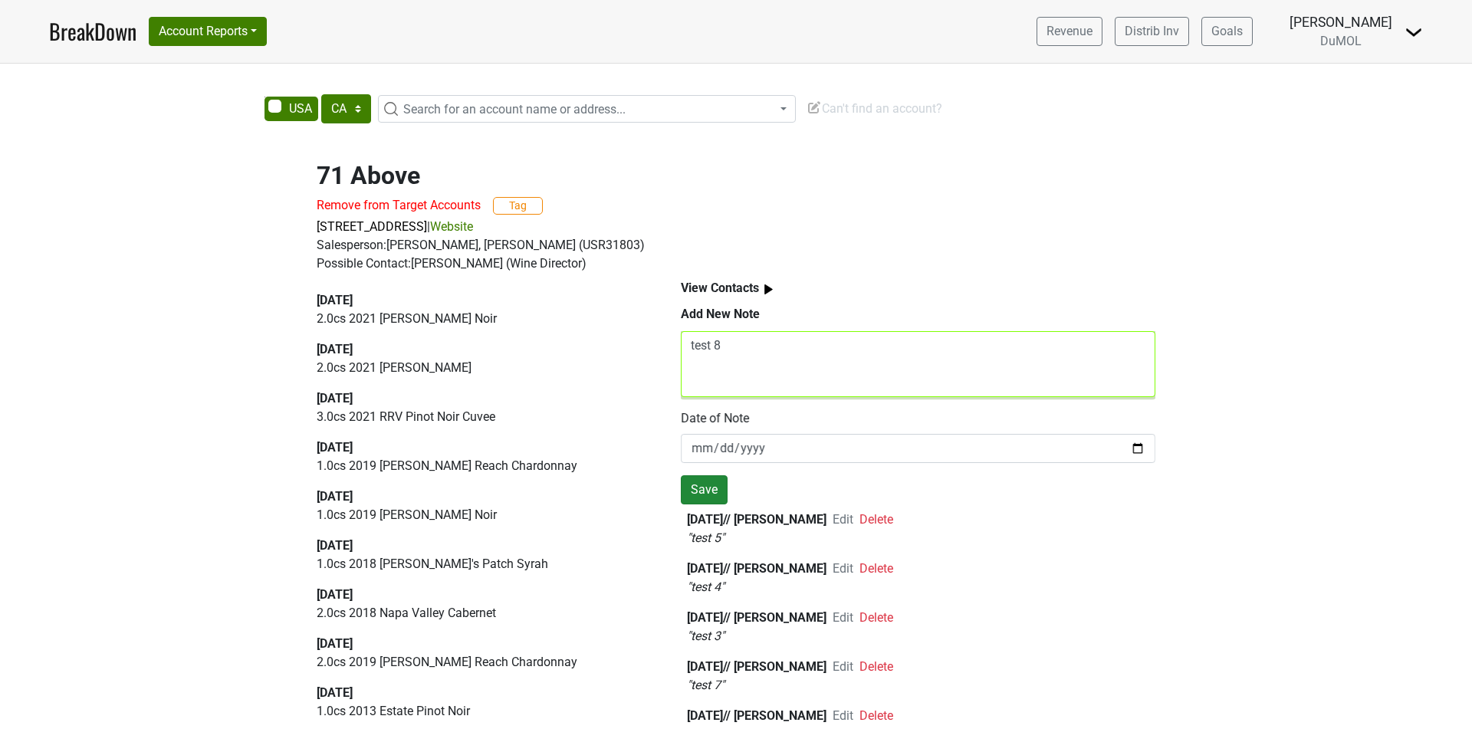
type textarea "test 8"
click at [714, 495] on button "Save" at bounding box center [704, 489] width 47 height 29
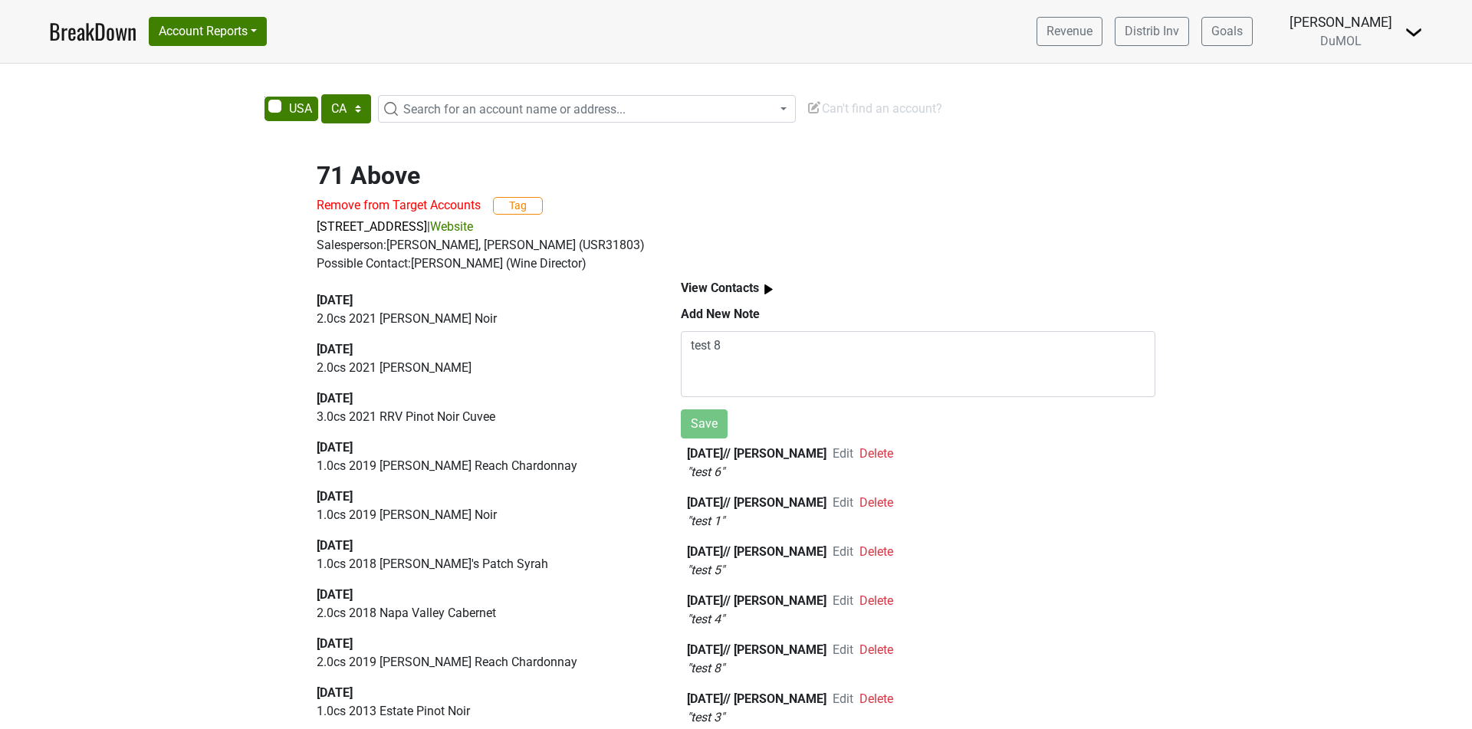
click at [853, 447] on span "Edit" at bounding box center [843, 453] width 21 height 15
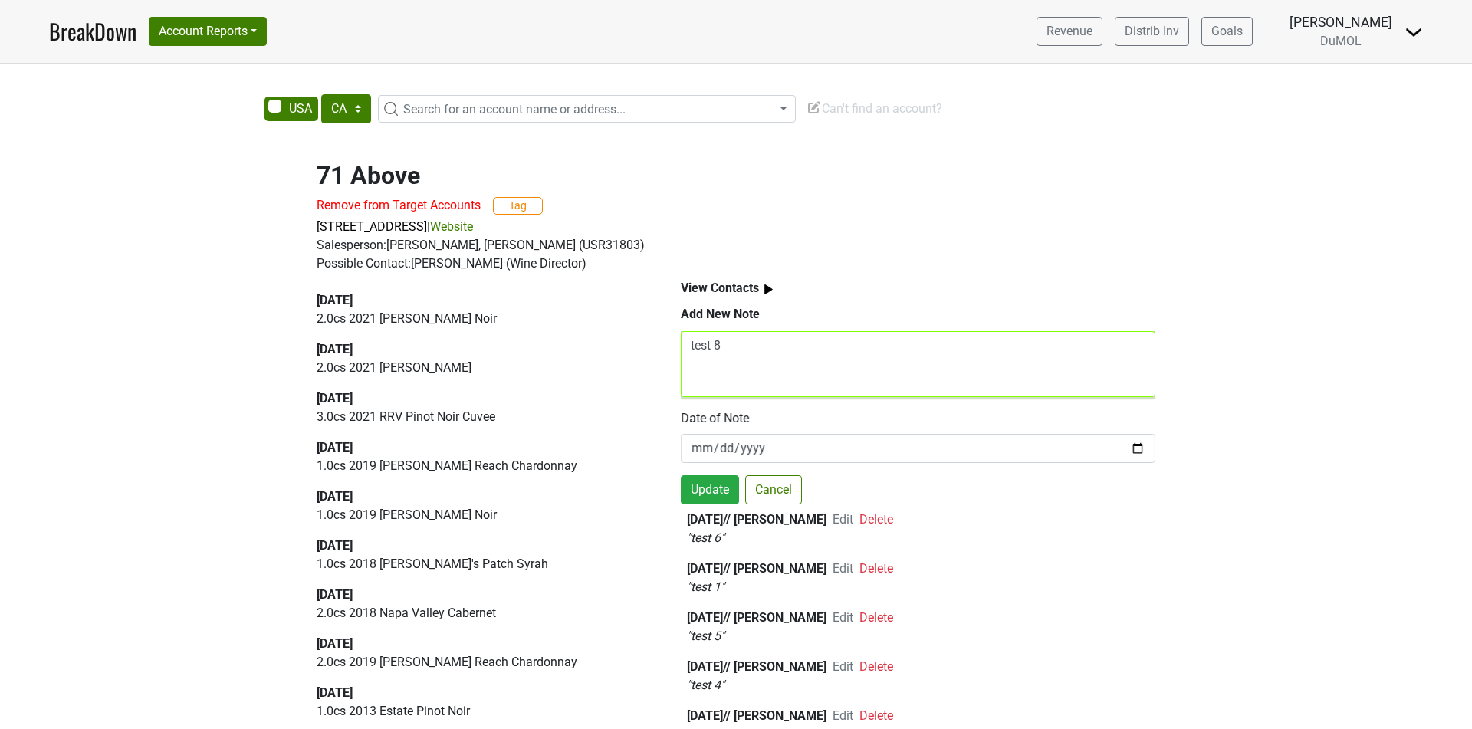
scroll to position [5, 0]
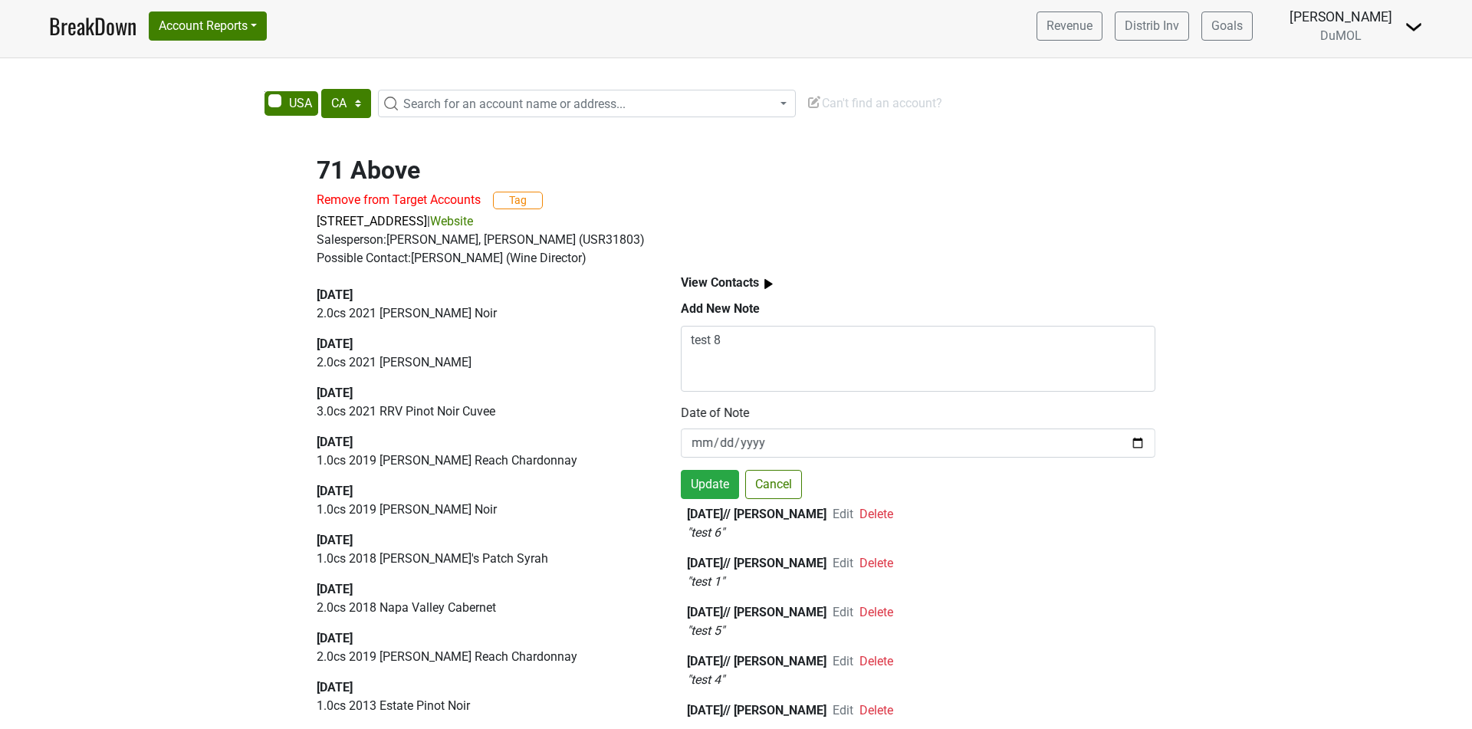
click at [787, 465] on div "Date of Note [DATE]" at bounding box center [918, 437] width 475 height 66
click at [787, 473] on button "Cancel" at bounding box center [773, 484] width 57 height 29
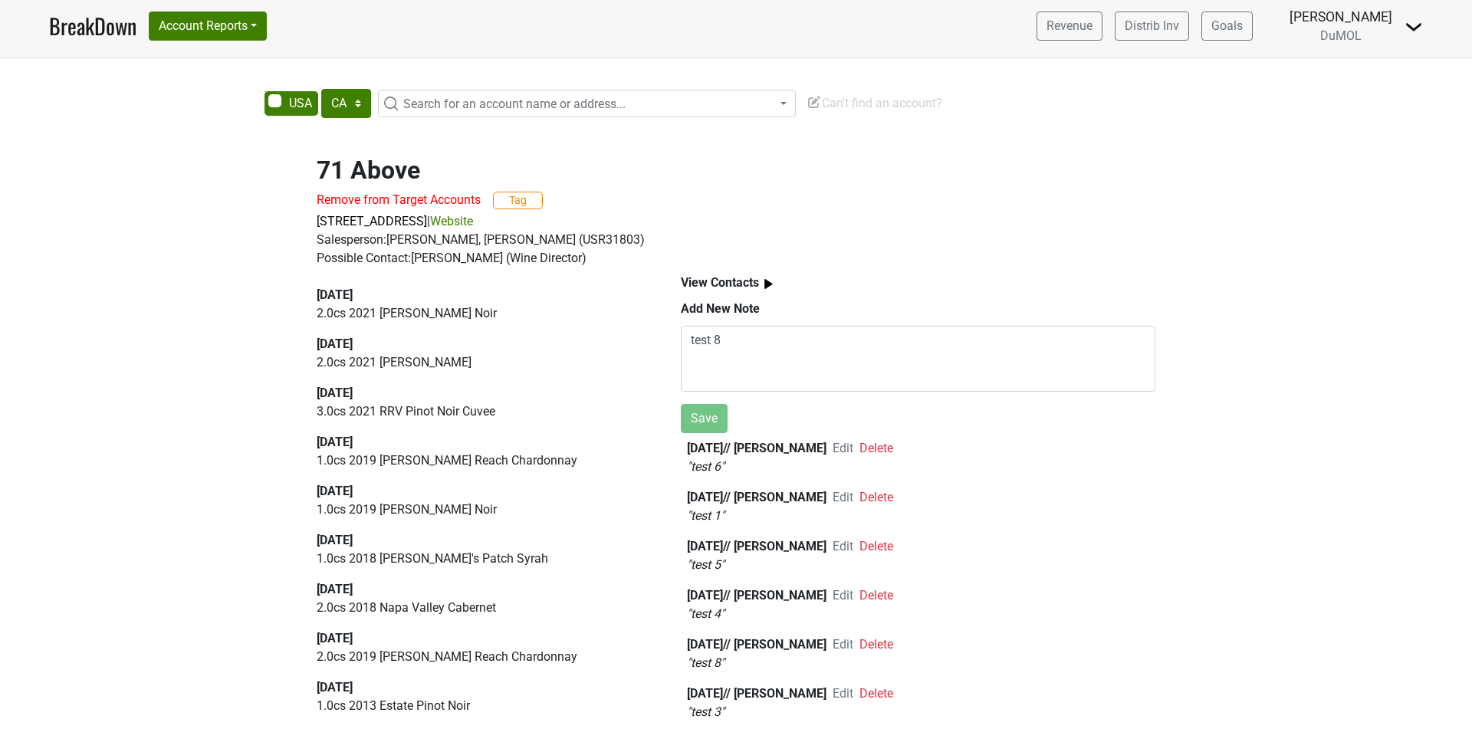
scroll to position [158, 0]
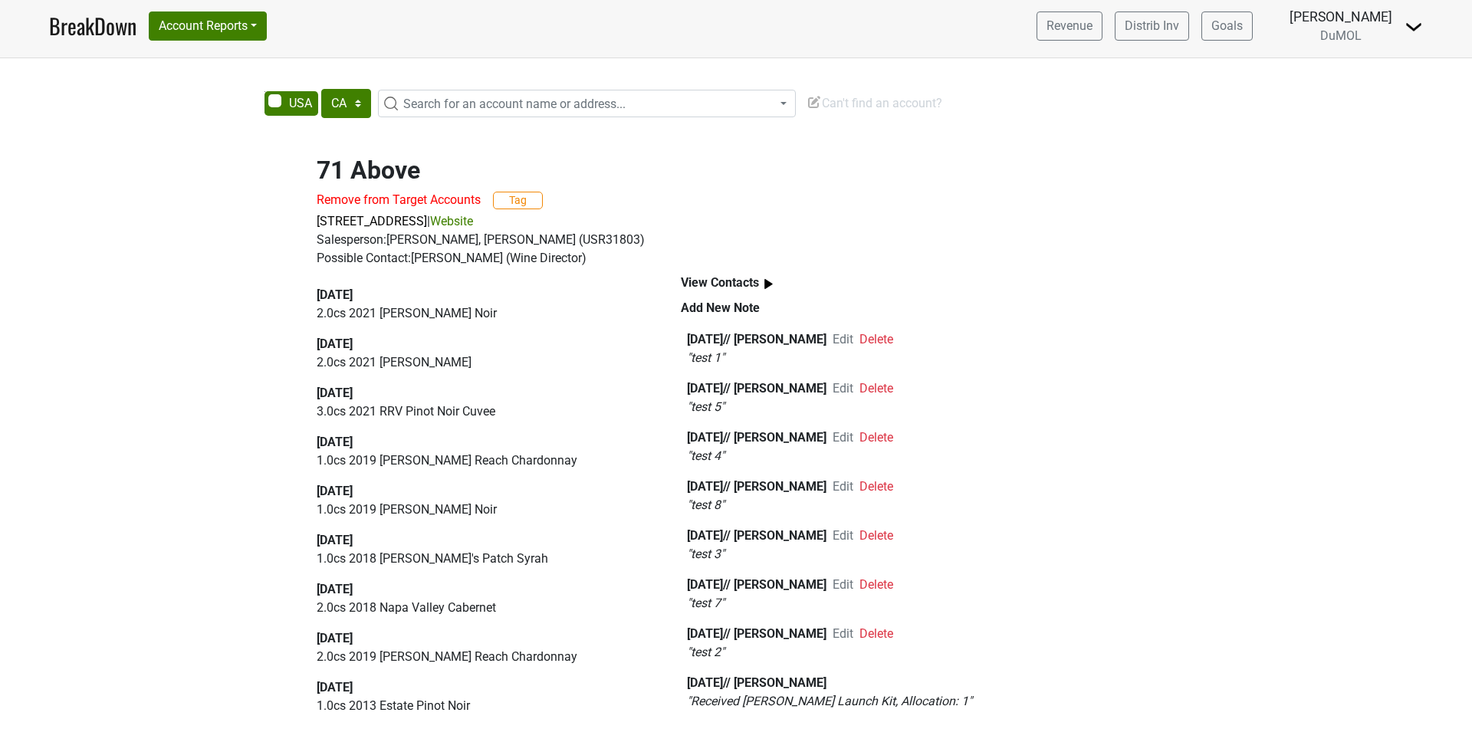
click at [853, 629] on span "Edit" at bounding box center [843, 633] width 21 height 15
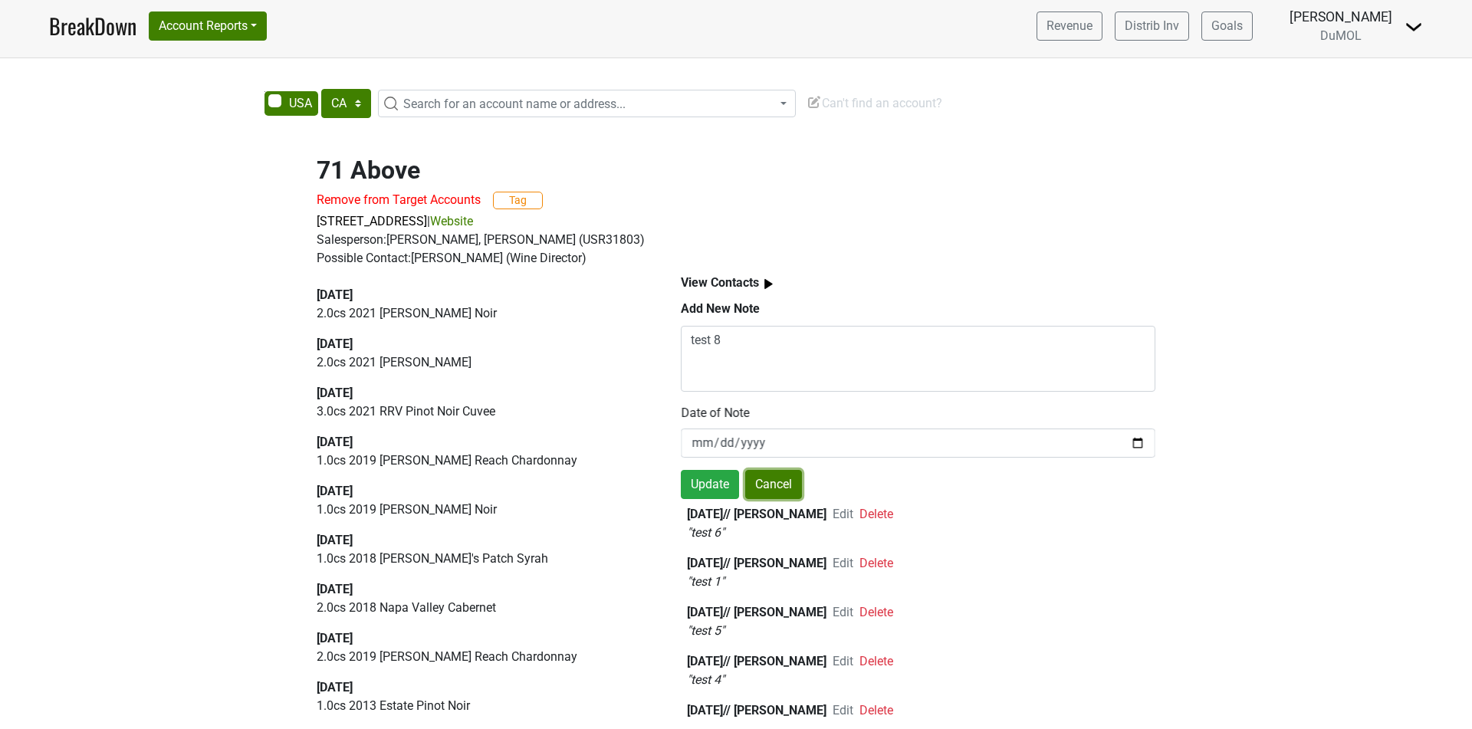
click at [799, 495] on button "Cancel" at bounding box center [773, 484] width 57 height 29
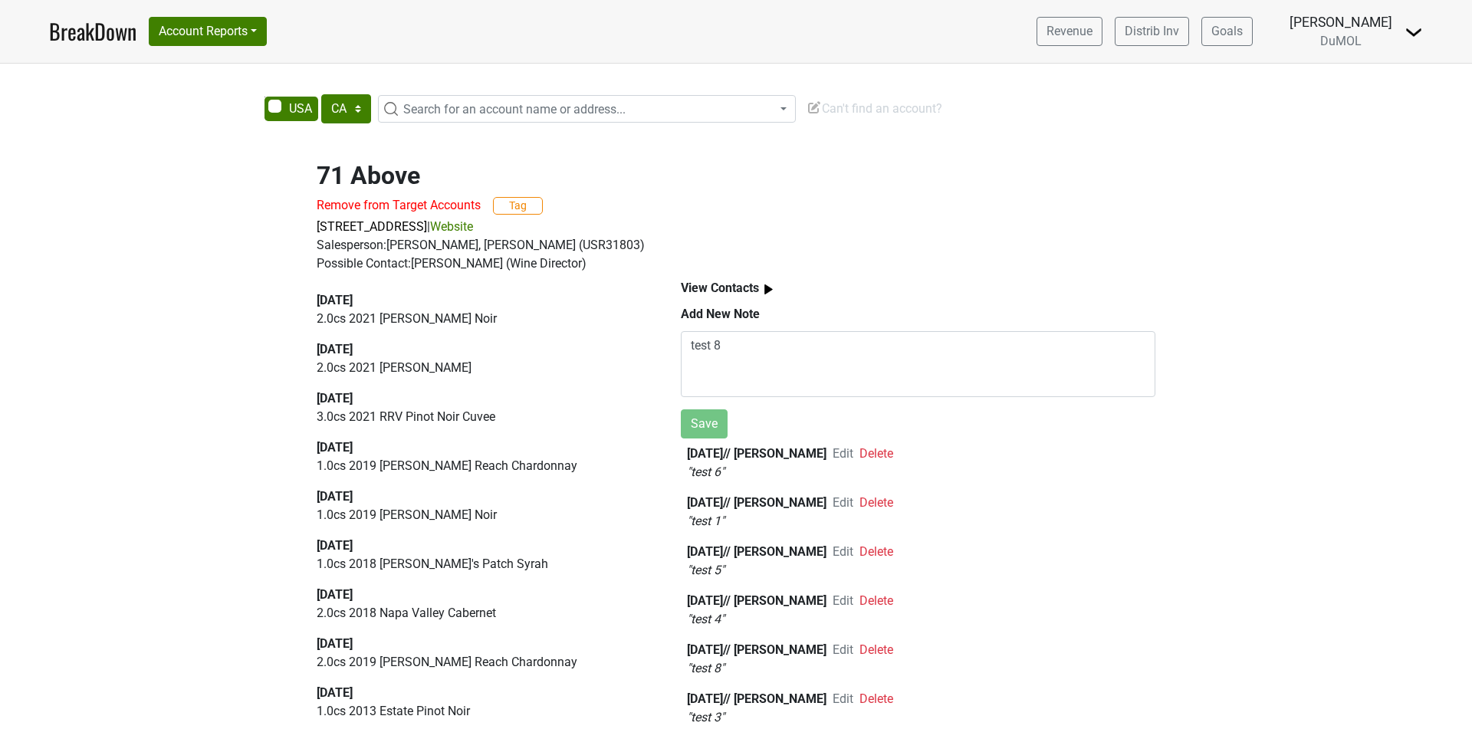
scroll to position [158, 0]
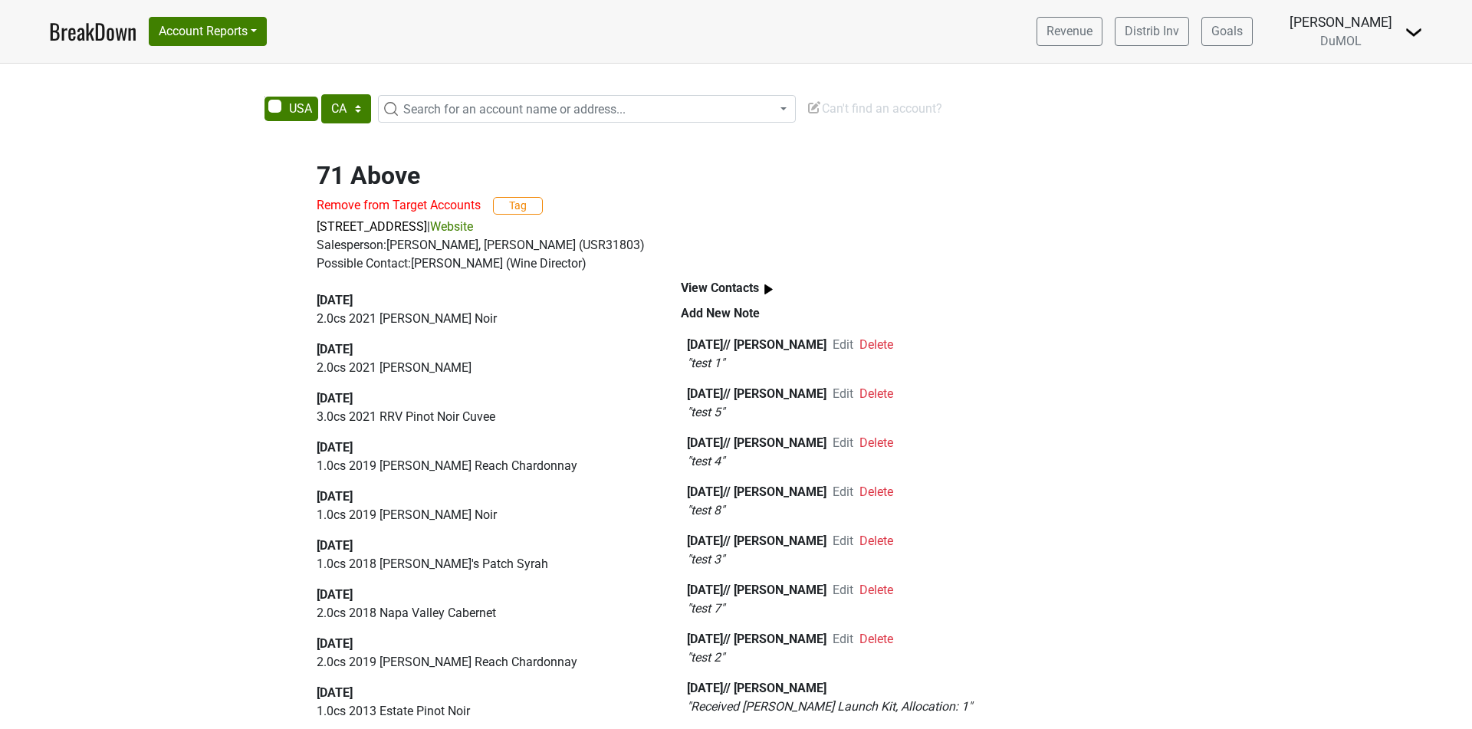
click at [853, 345] on span "Edit" at bounding box center [843, 344] width 21 height 15
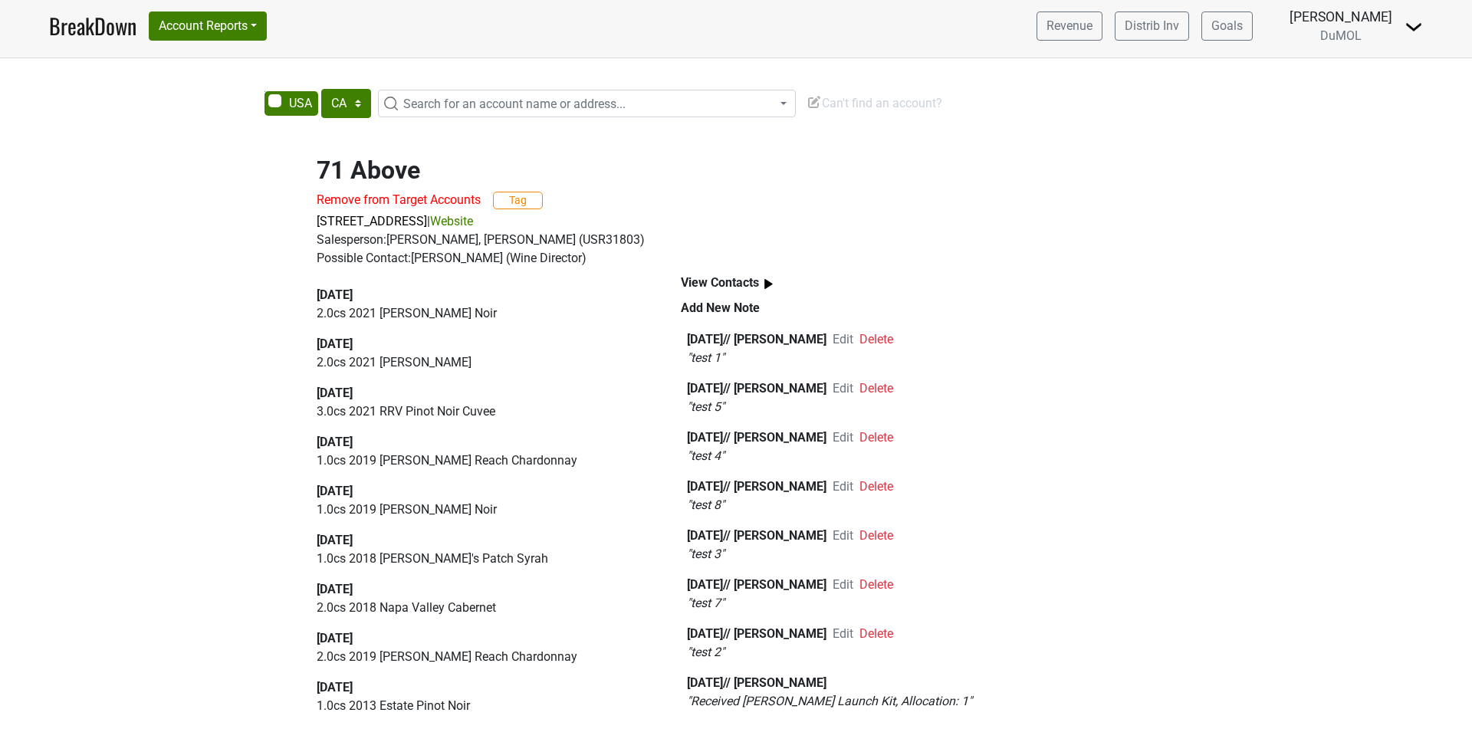
scroll to position [0, 0]
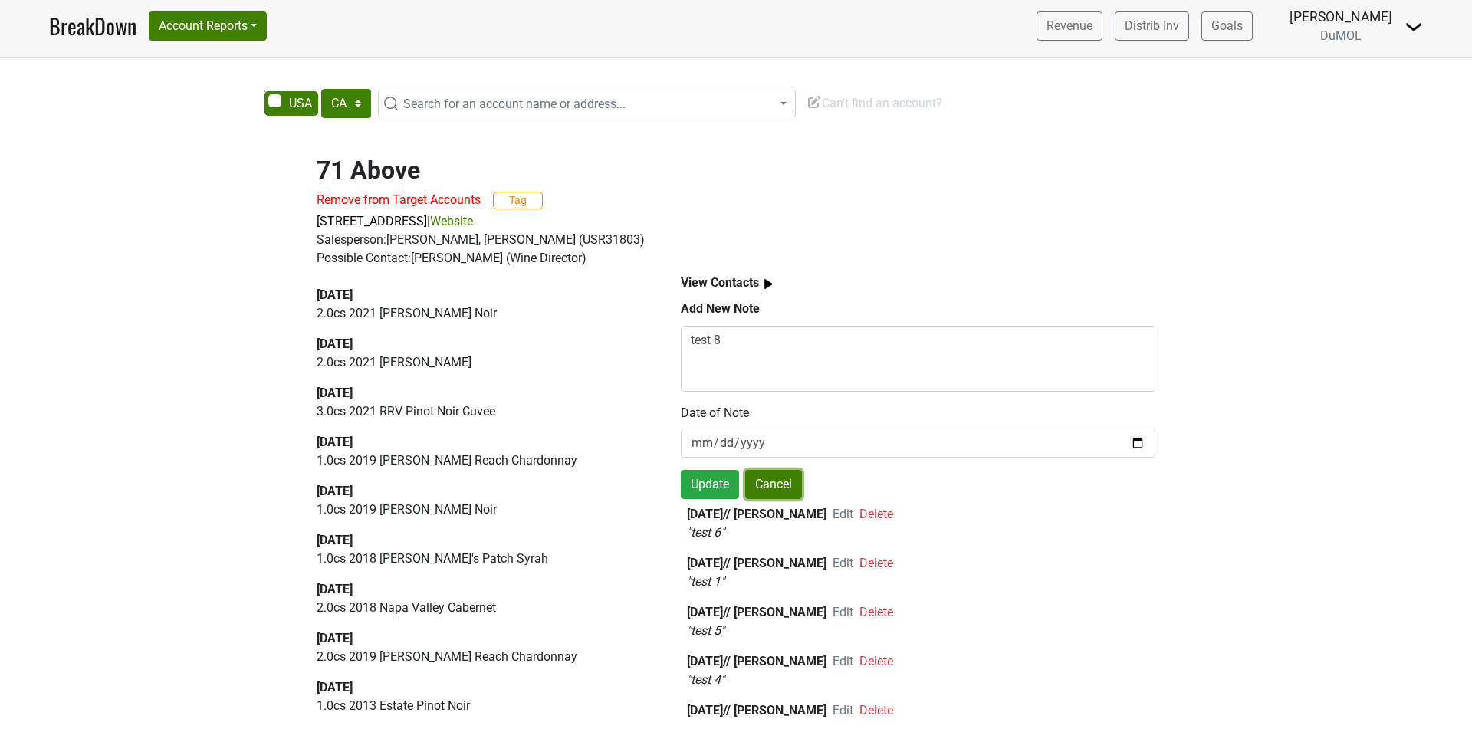
click at [777, 480] on button "Cancel" at bounding box center [773, 484] width 57 height 29
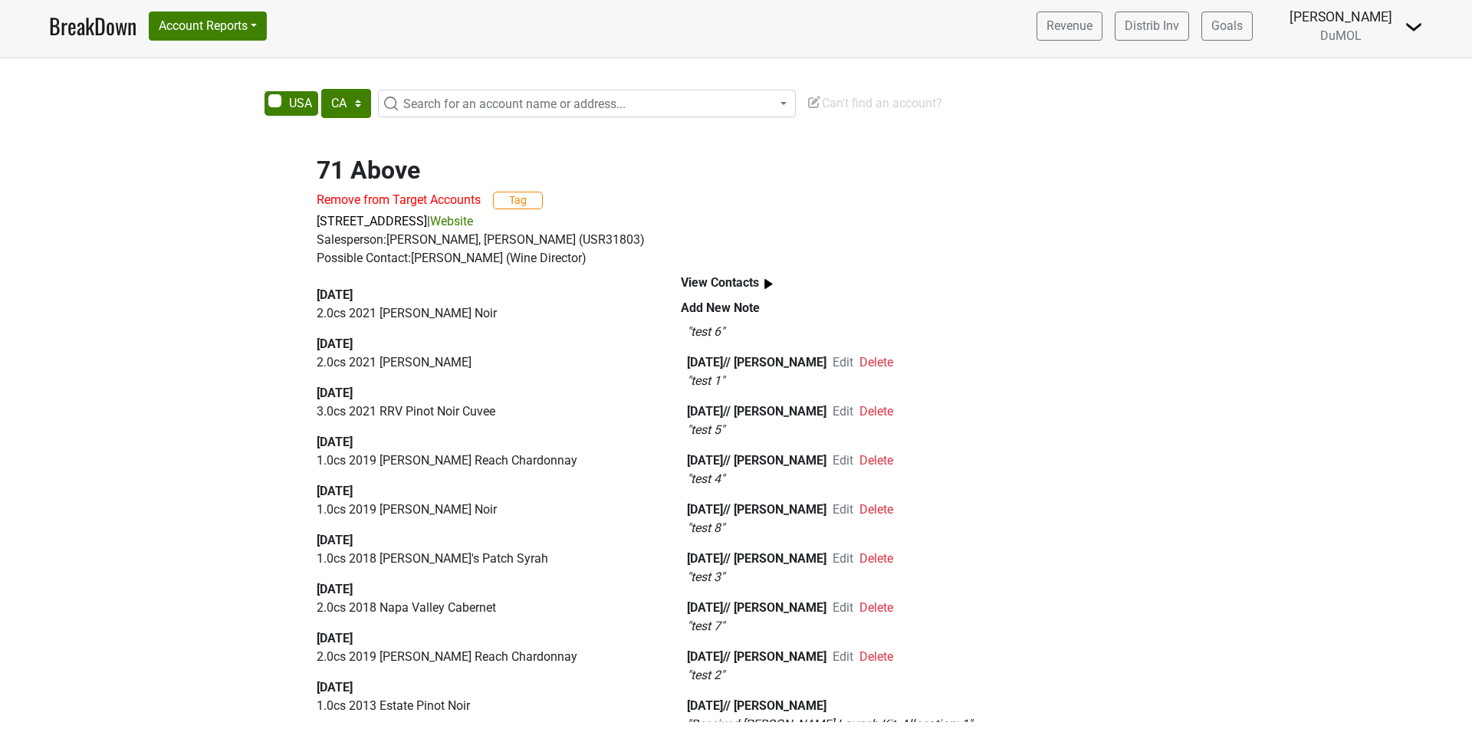
scroll to position [158, 0]
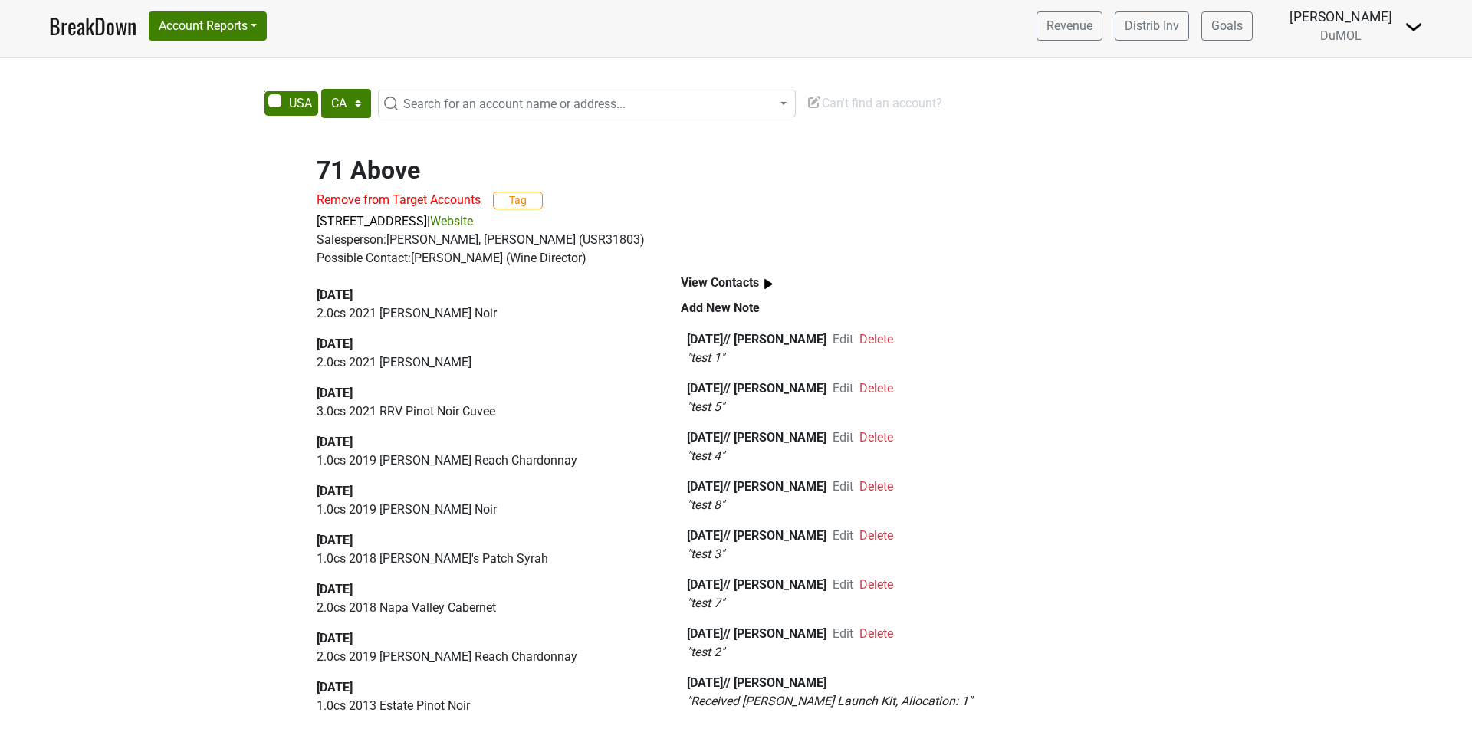
click at [853, 626] on span "Edit" at bounding box center [843, 633] width 21 height 15
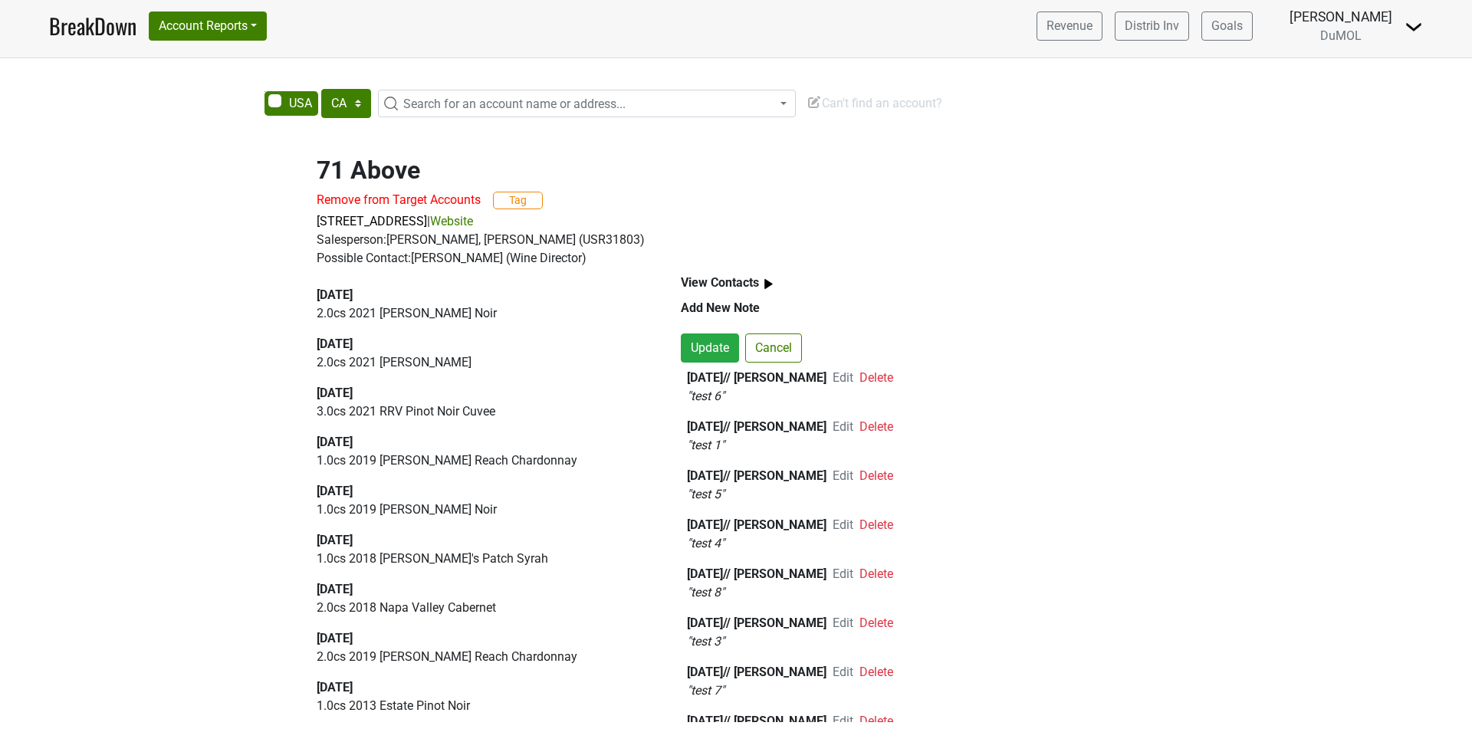
scroll to position [224, 0]
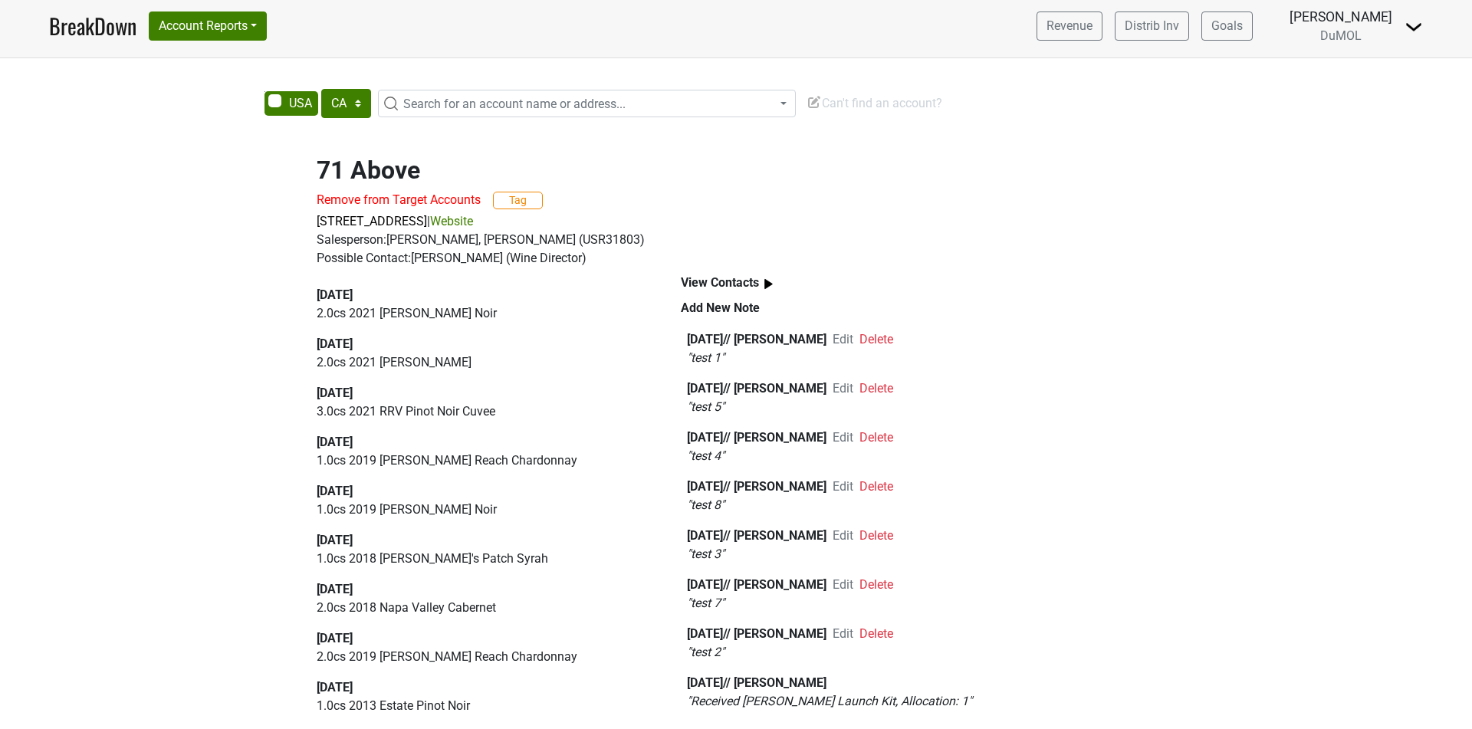
click at [853, 340] on span "Edit" at bounding box center [843, 339] width 21 height 15
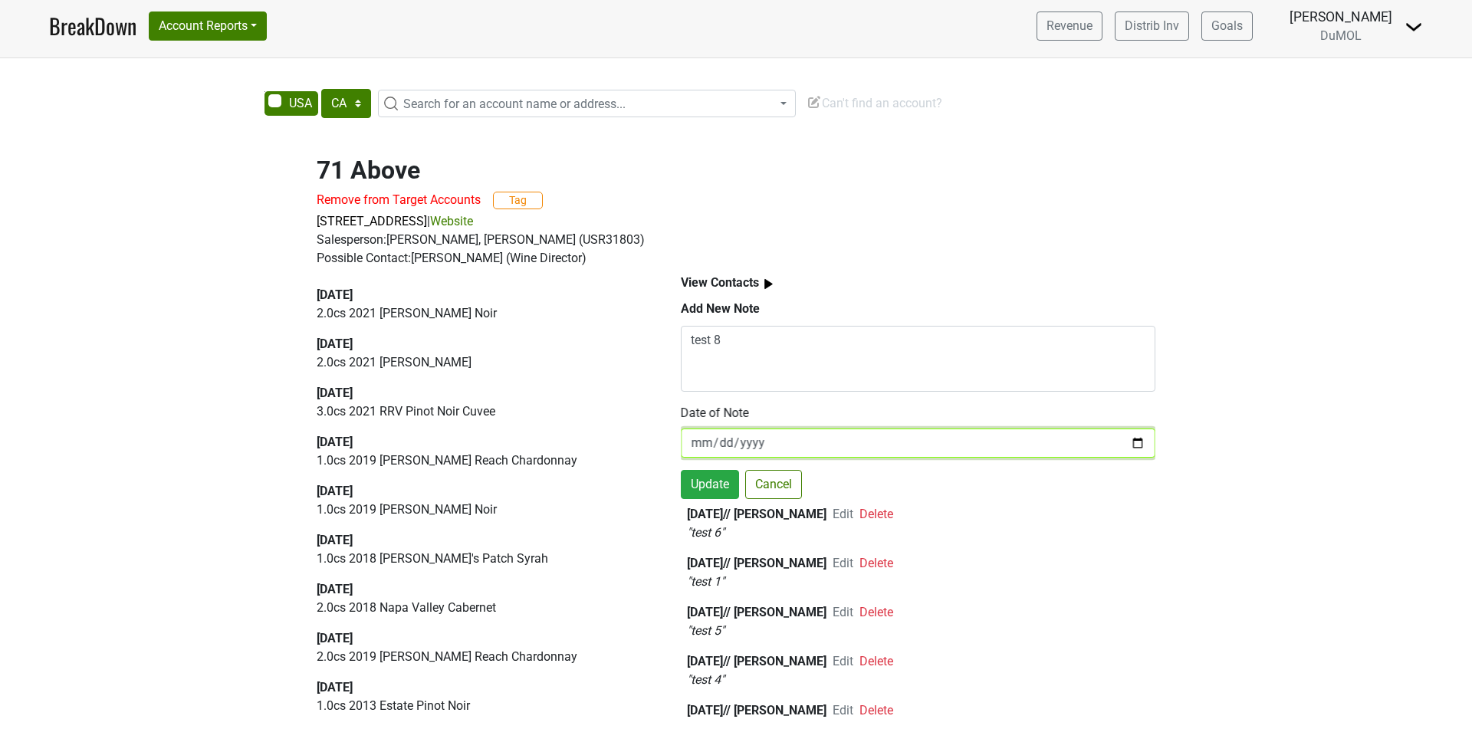
click at [697, 444] on input "[DATE]" at bounding box center [918, 443] width 475 height 29
type input "[DATE]"
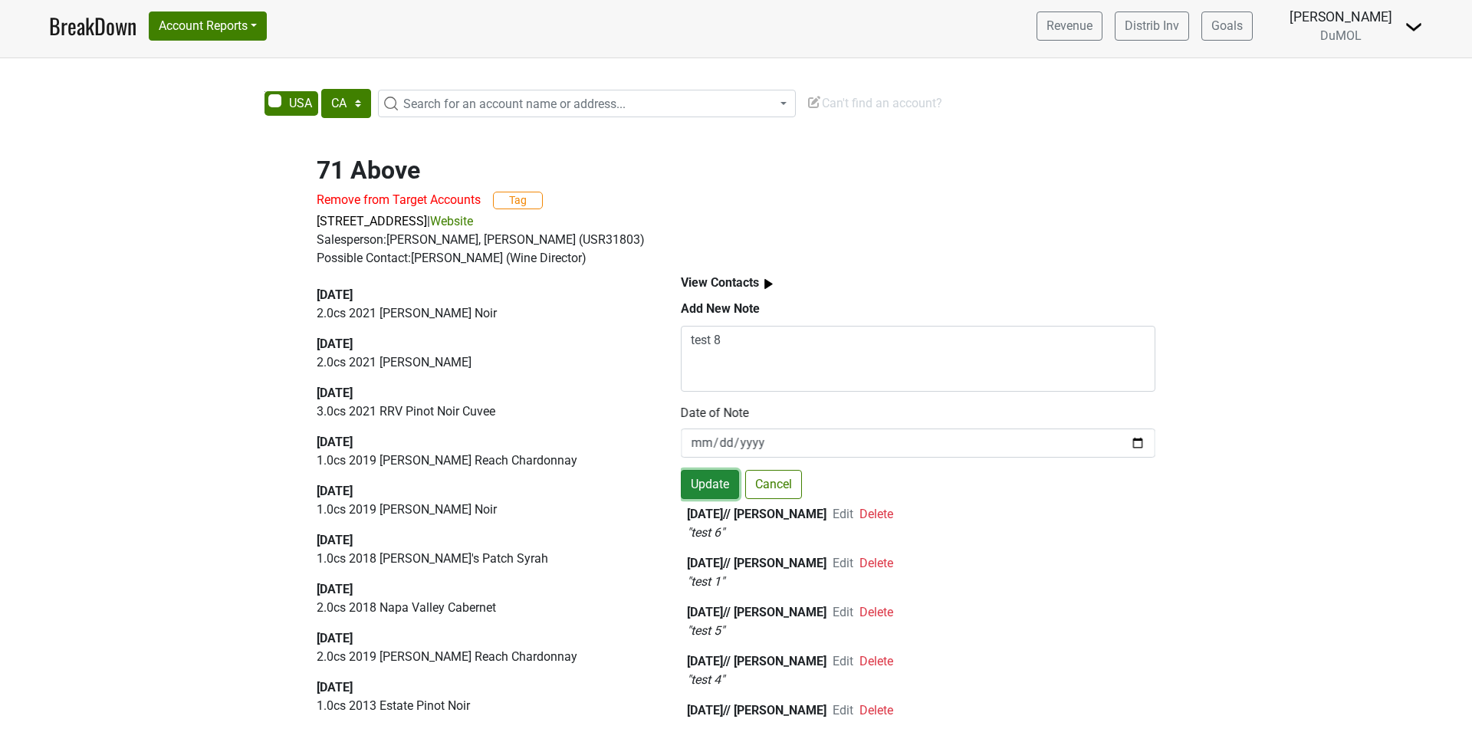
click at [710, 478] on button "Update" at bounding box center [710, 484] width 58 height 29
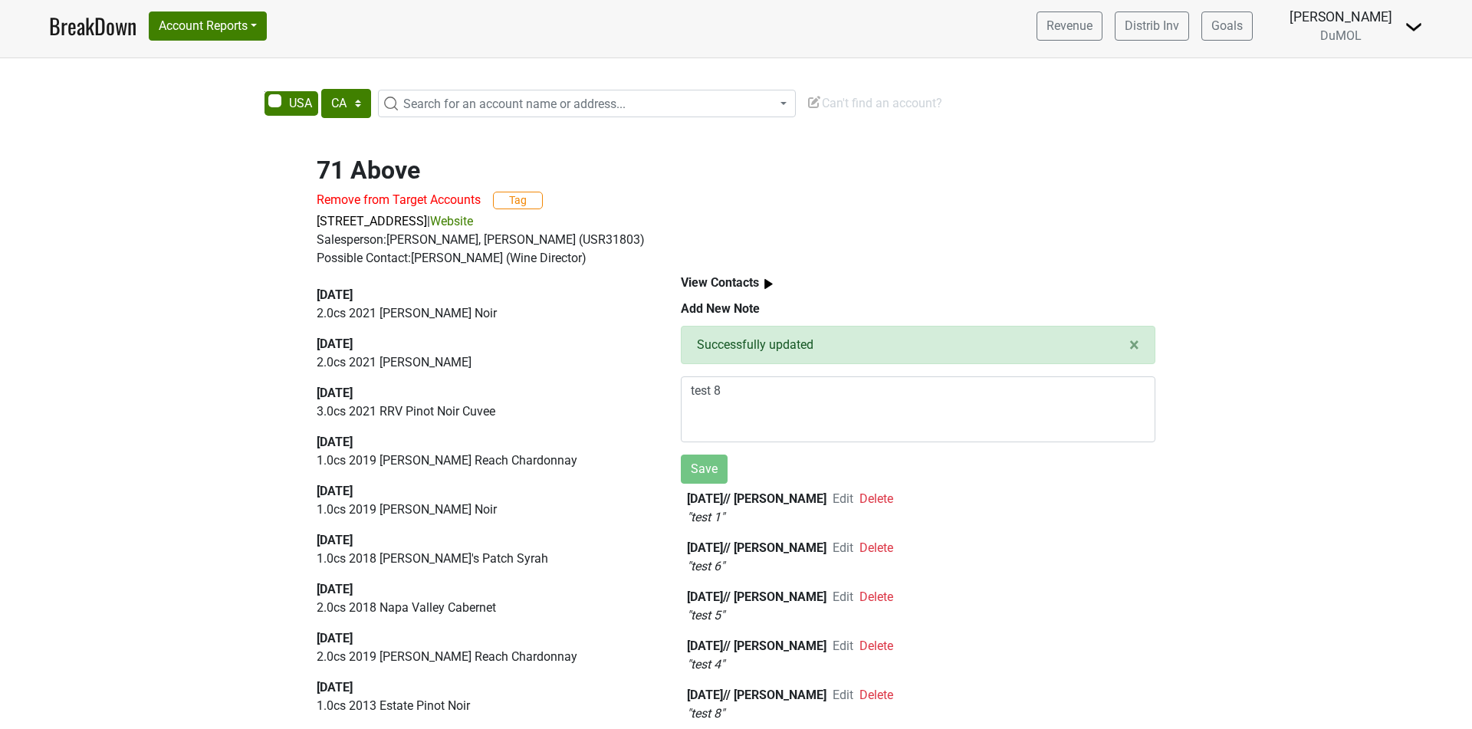
click at [853, 540] on span "Edit" at bounding box center [843, 547] width 21 height 15
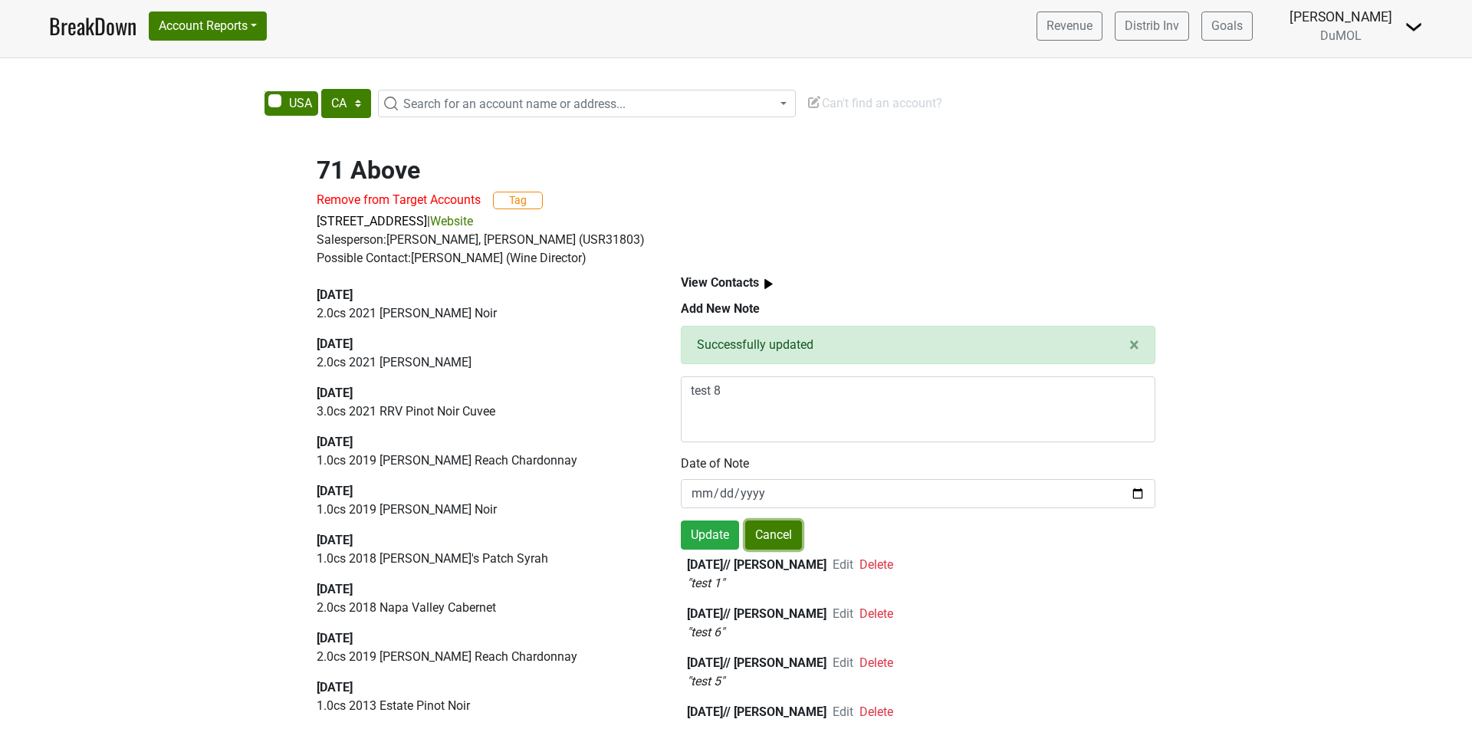
click at [789, 537] on button "Cancel" at bounding box center [773, 535] width 57 height 29
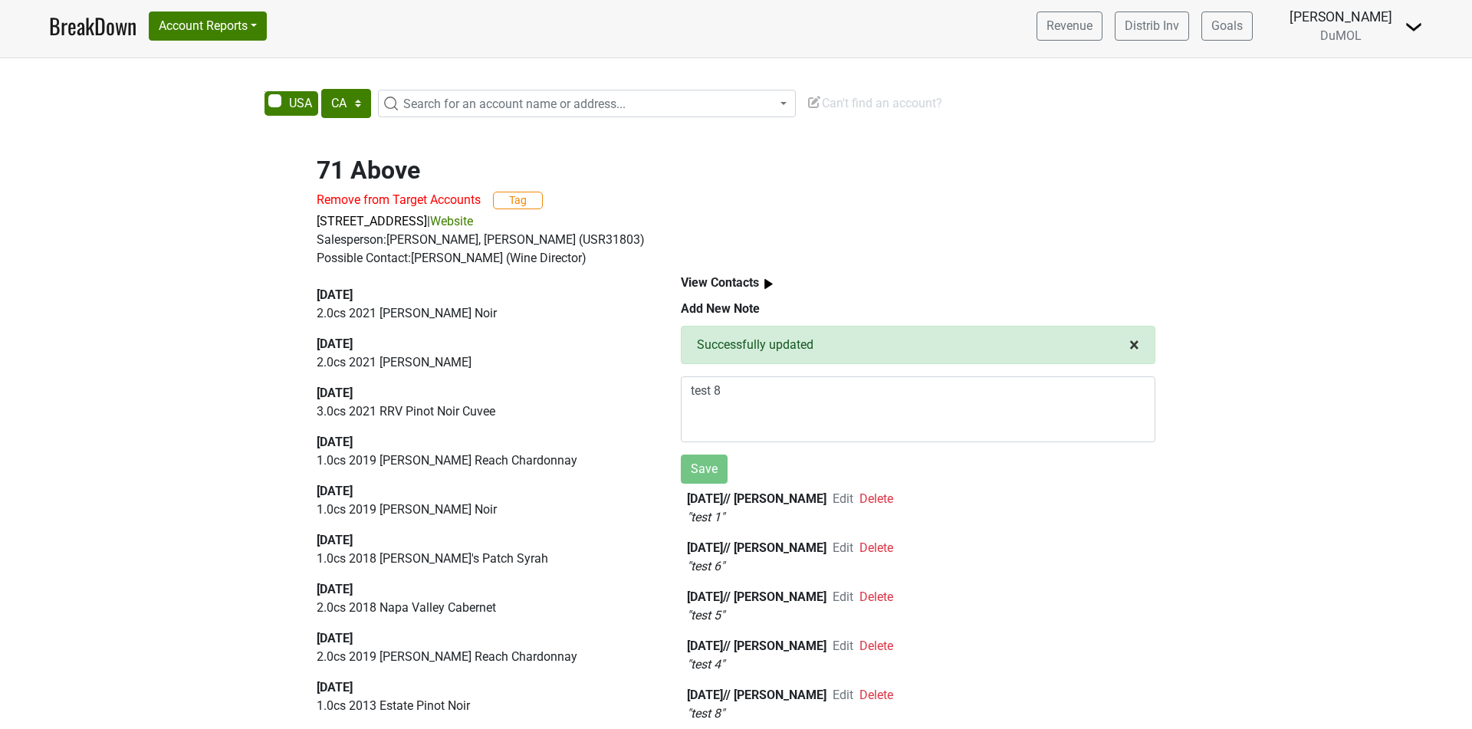
click at [1073, 349] on span "×" at bounding box center [1134, 344] width 10 height 21
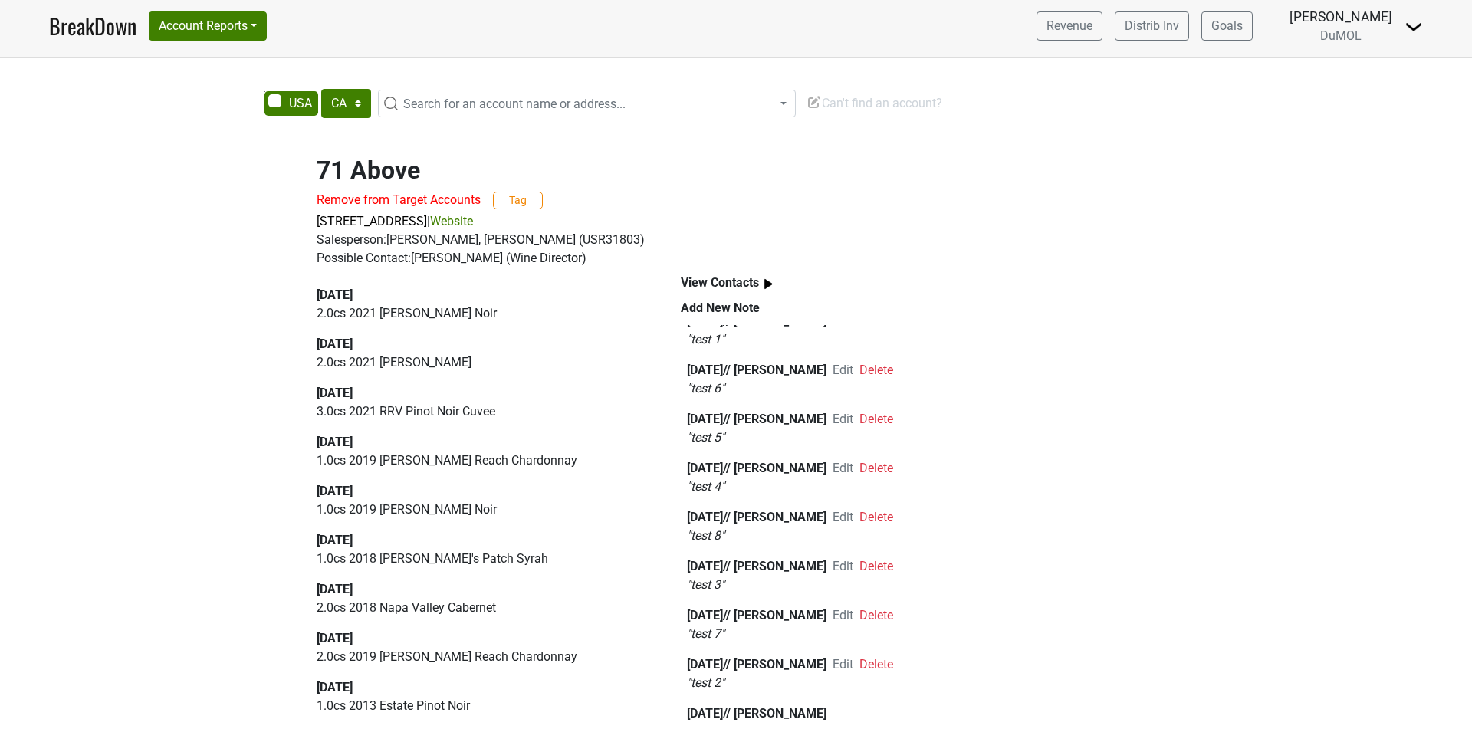
scroll to position [158, 0]
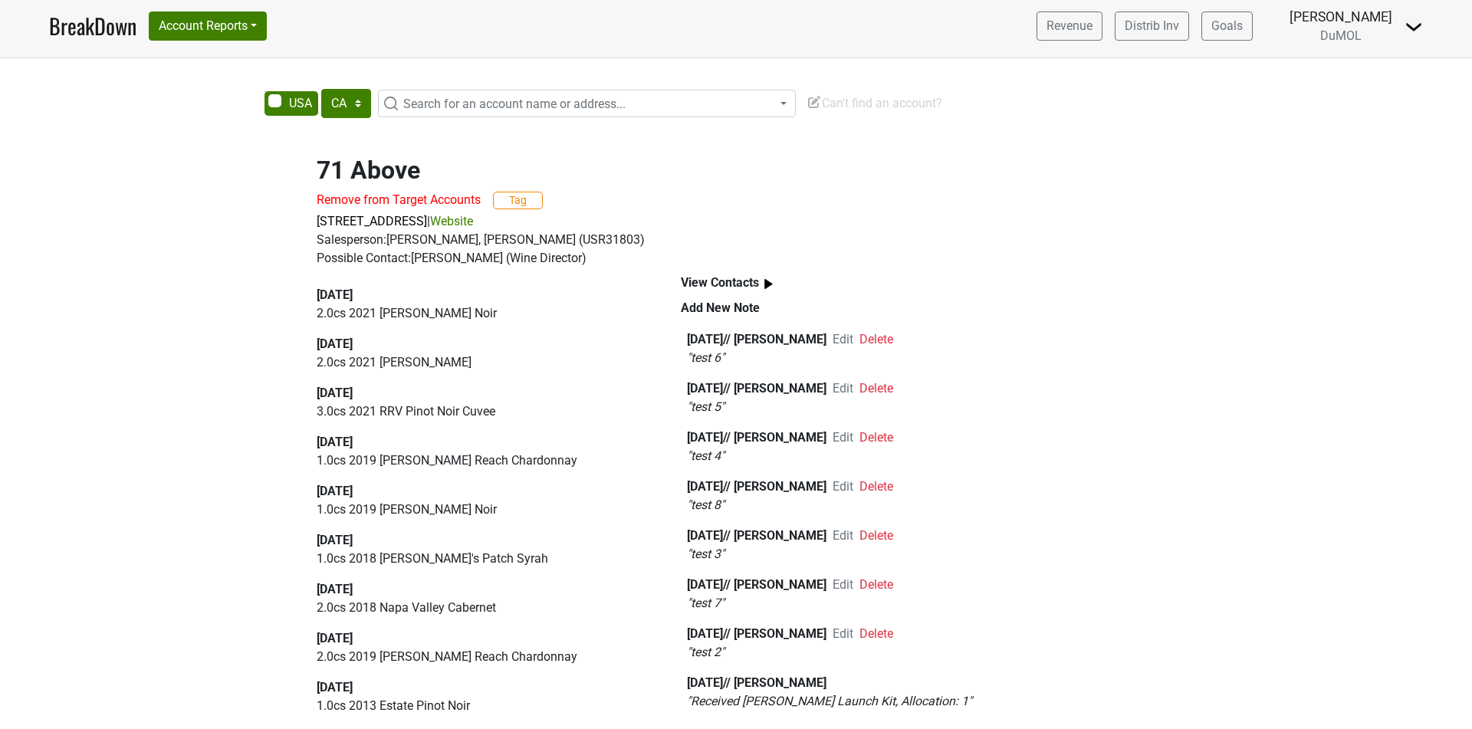
click at [853, 531] on span "Edit" at bounding box center [843, 535] width 21 height 15
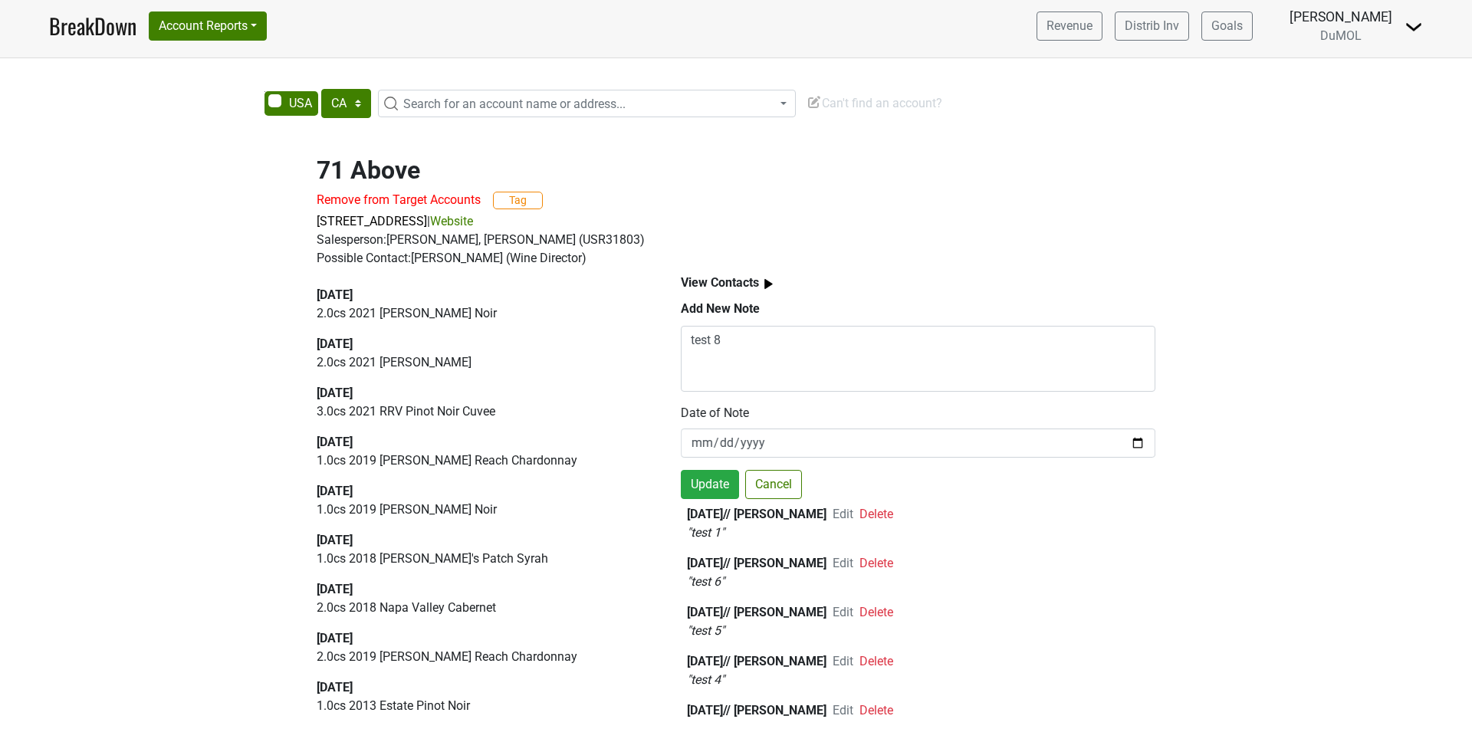
click at [853, 512] on span "Edit" at bounding box center [843, 514] width 21 height 15
type input "[DATE]"
click at [791, 484] on button "Cancel" at bounding box center [773, 484] width 57 height 29
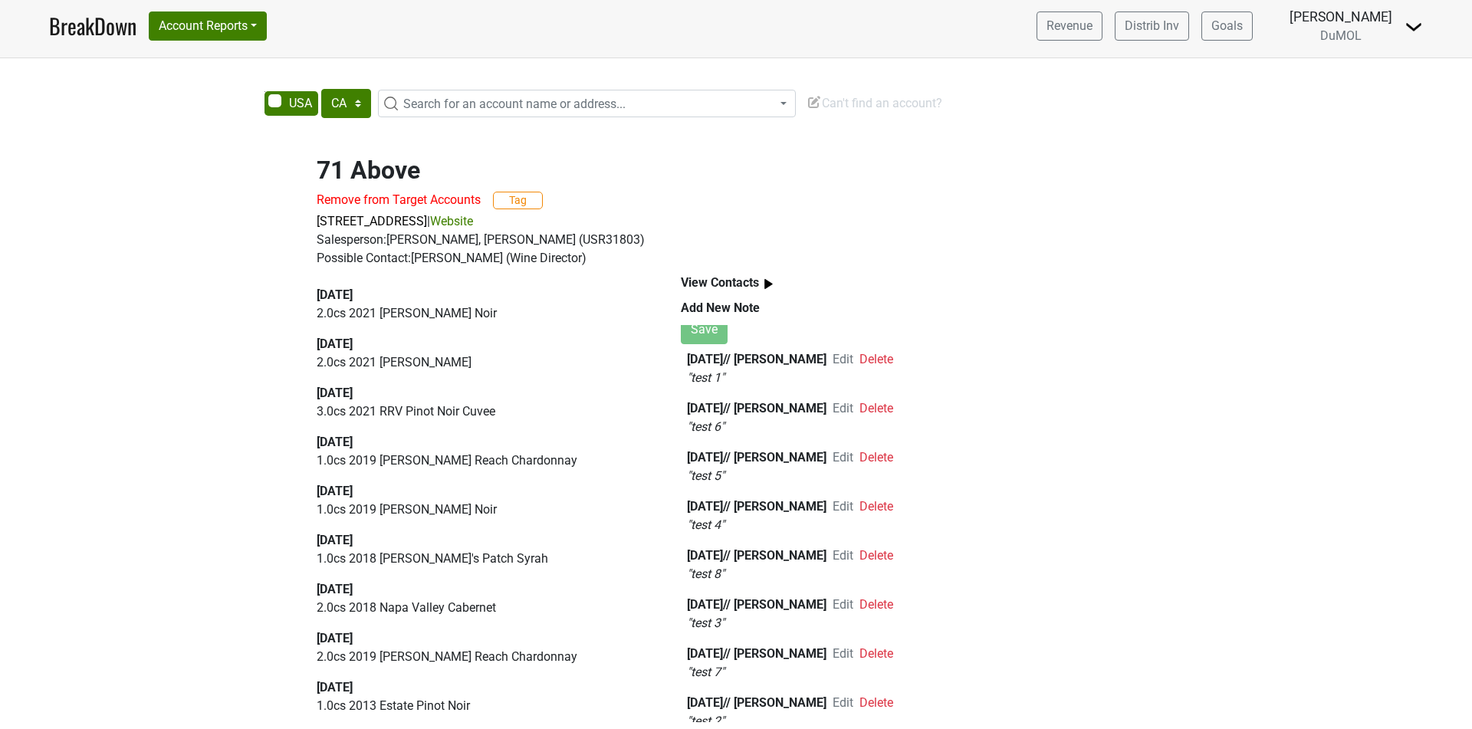
scroll to position [158, 0]
